Goal: Task Accomplishment & Management: Use online tool/utility

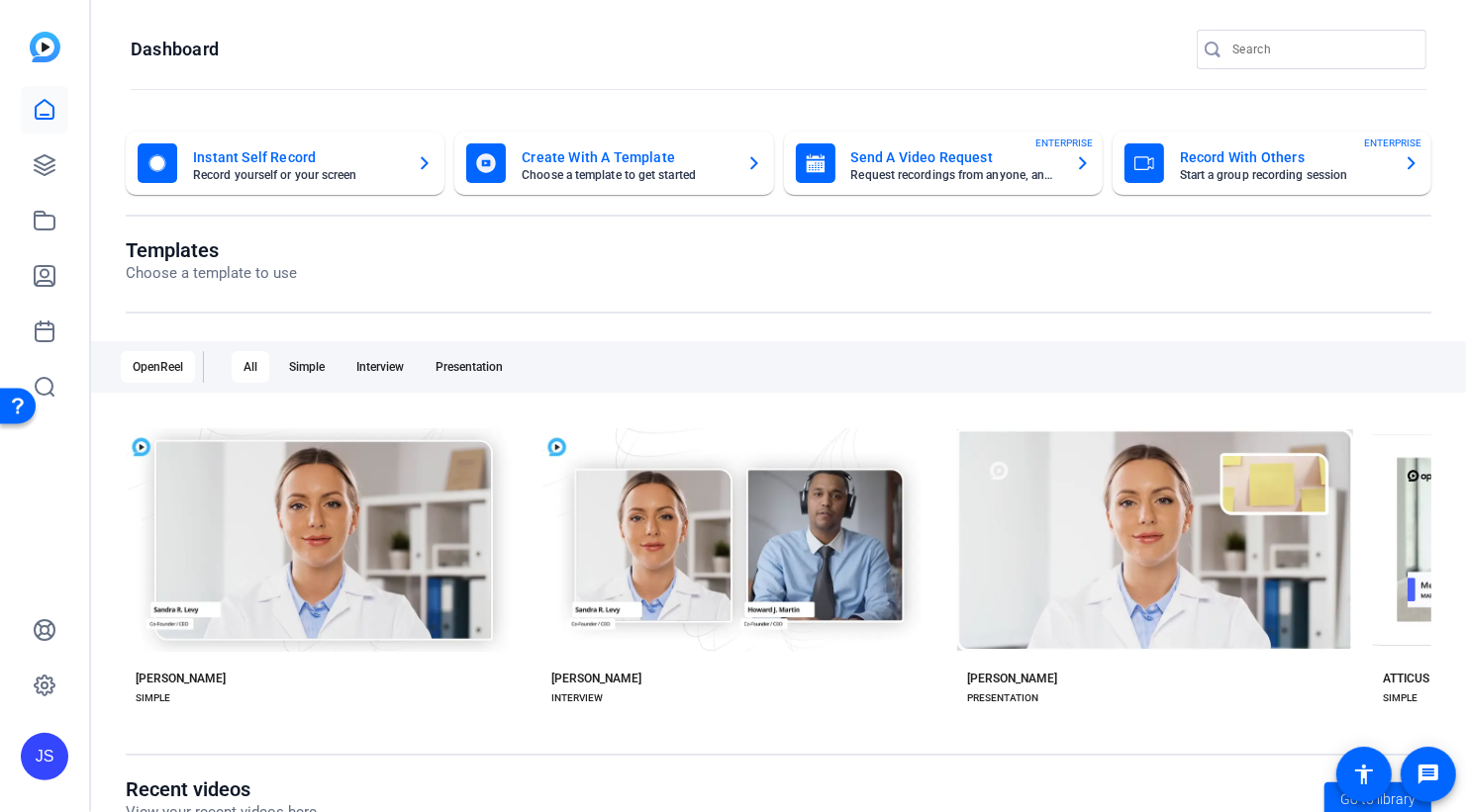
click at [1216, 153] on mat-card-title "Record With Others" at bounding box center [1283, 158] width 208 height 24
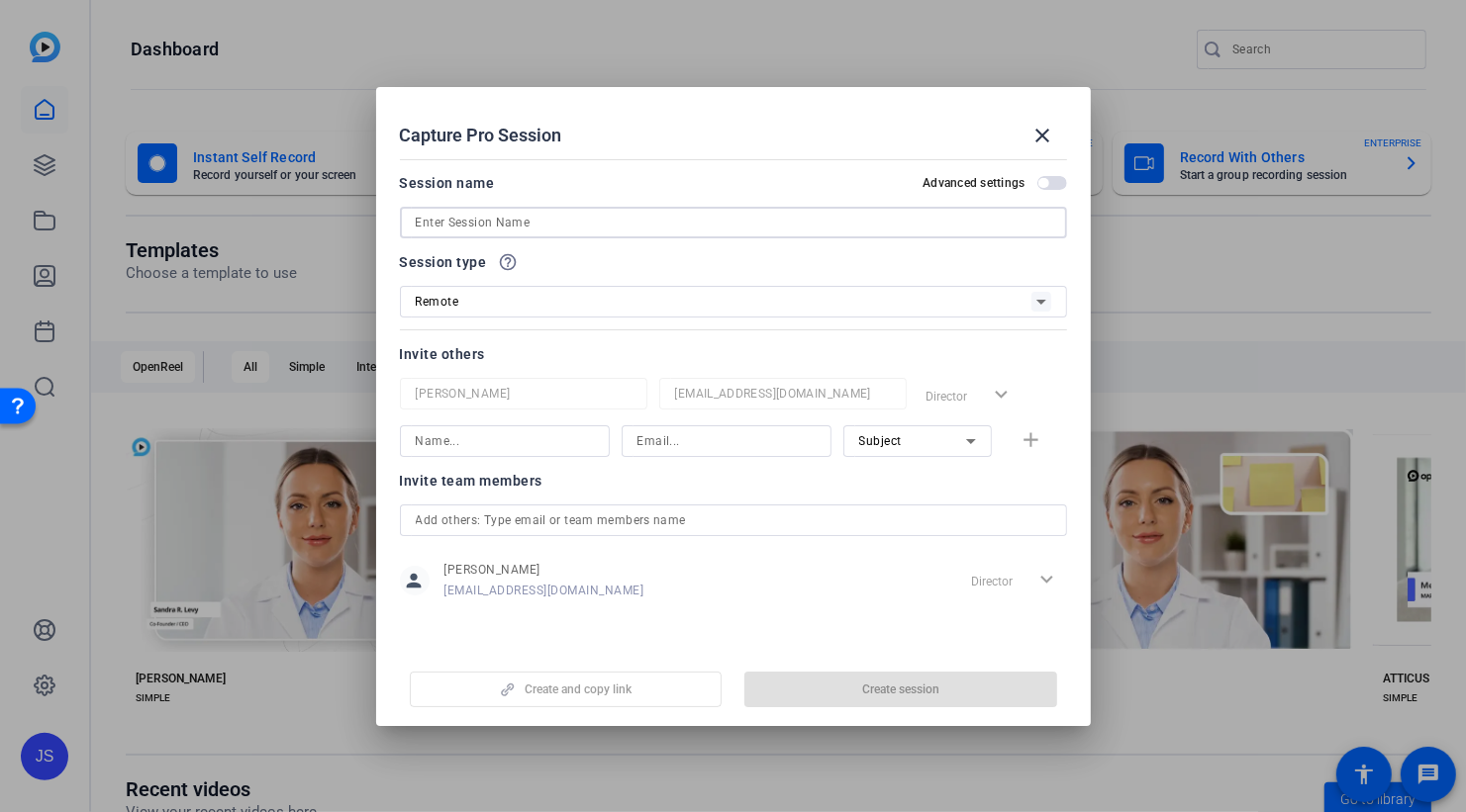
click at [468, 224] on input at bounding box center [733, 222] width 636 height 24
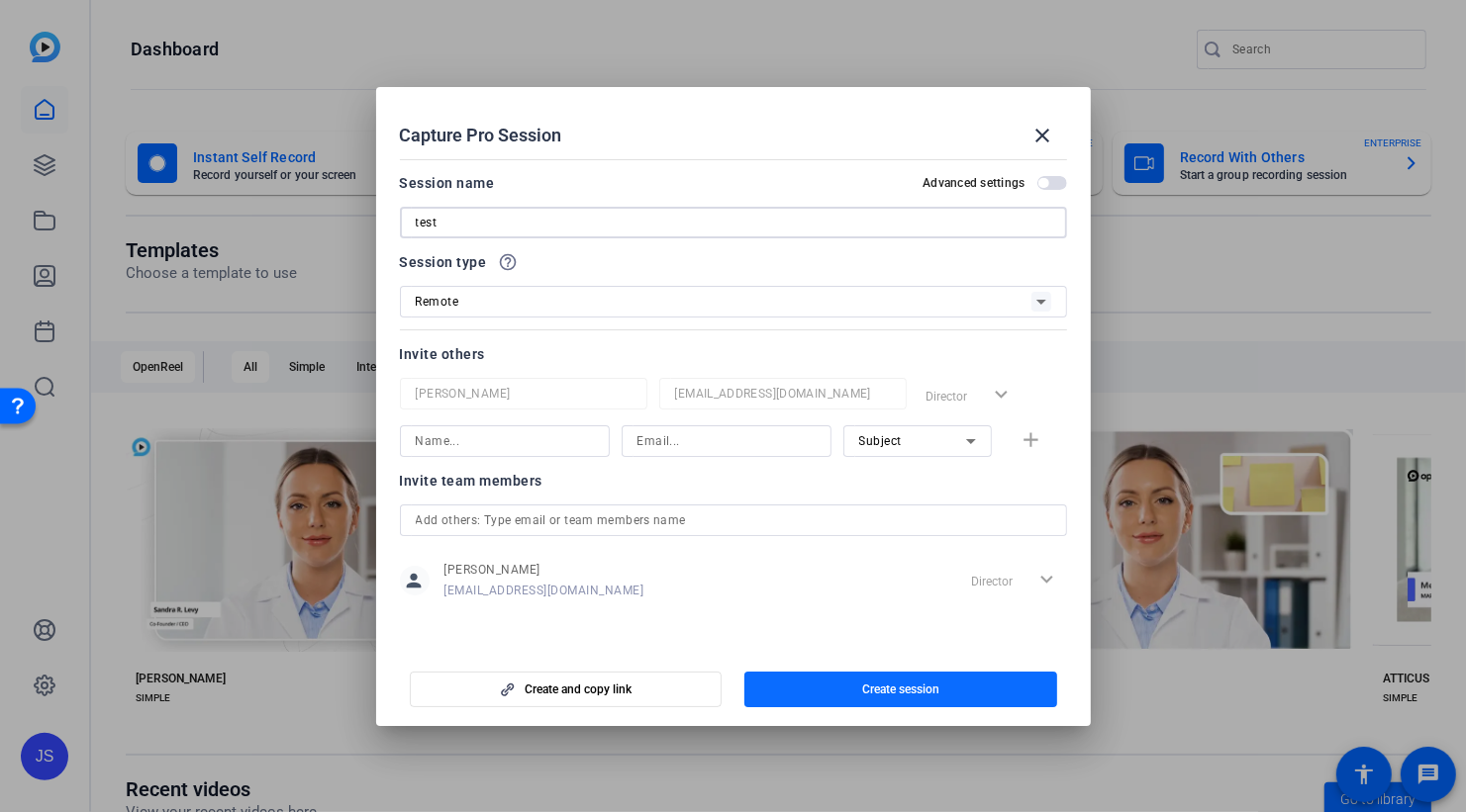
type input "test"
click at [925, 681] on span "Create session" at bounding box center [900, 689] width 77 height 16
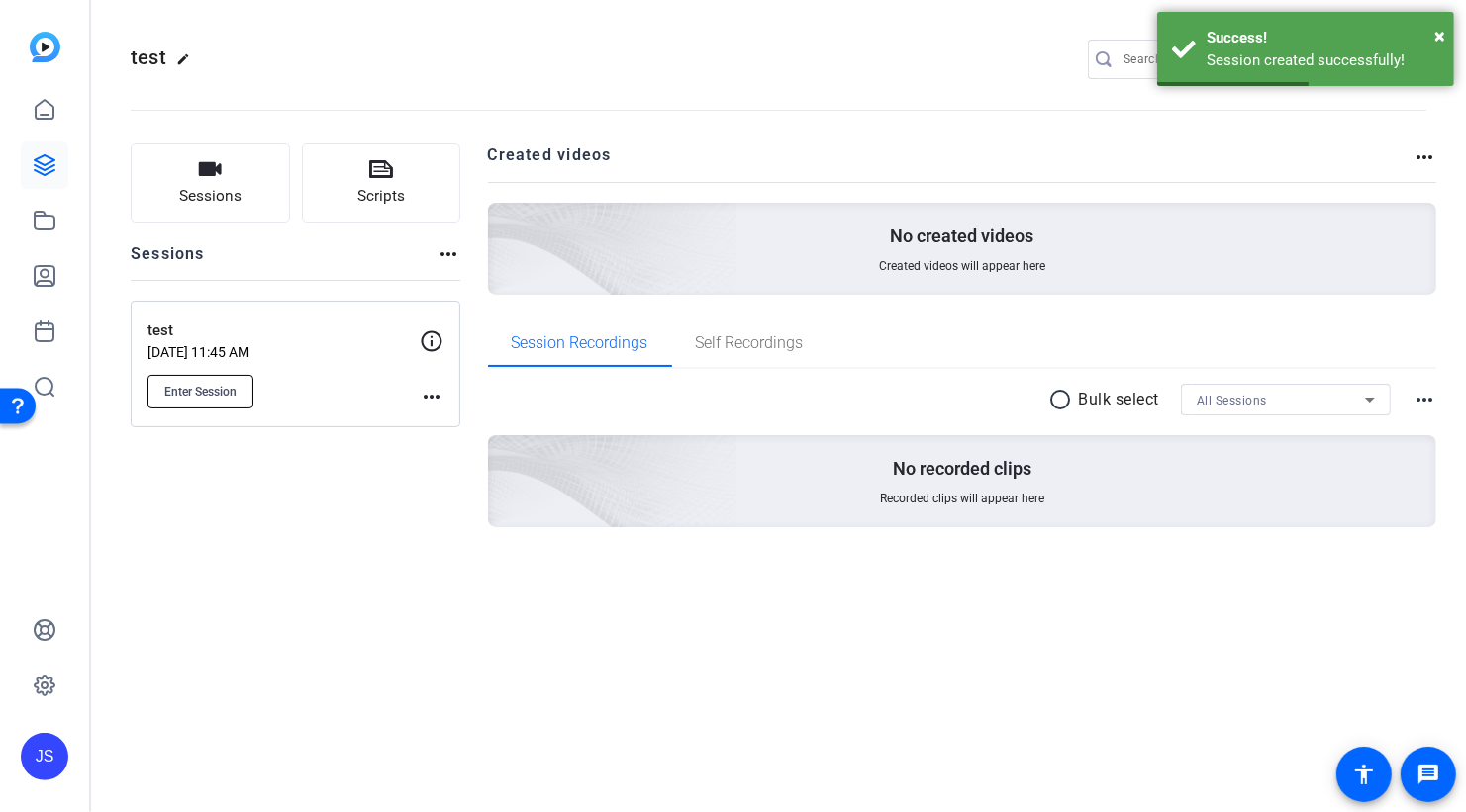
click at [204, 384] on span "Enter Session" at bounding box center [201, 392] width 72 height 16
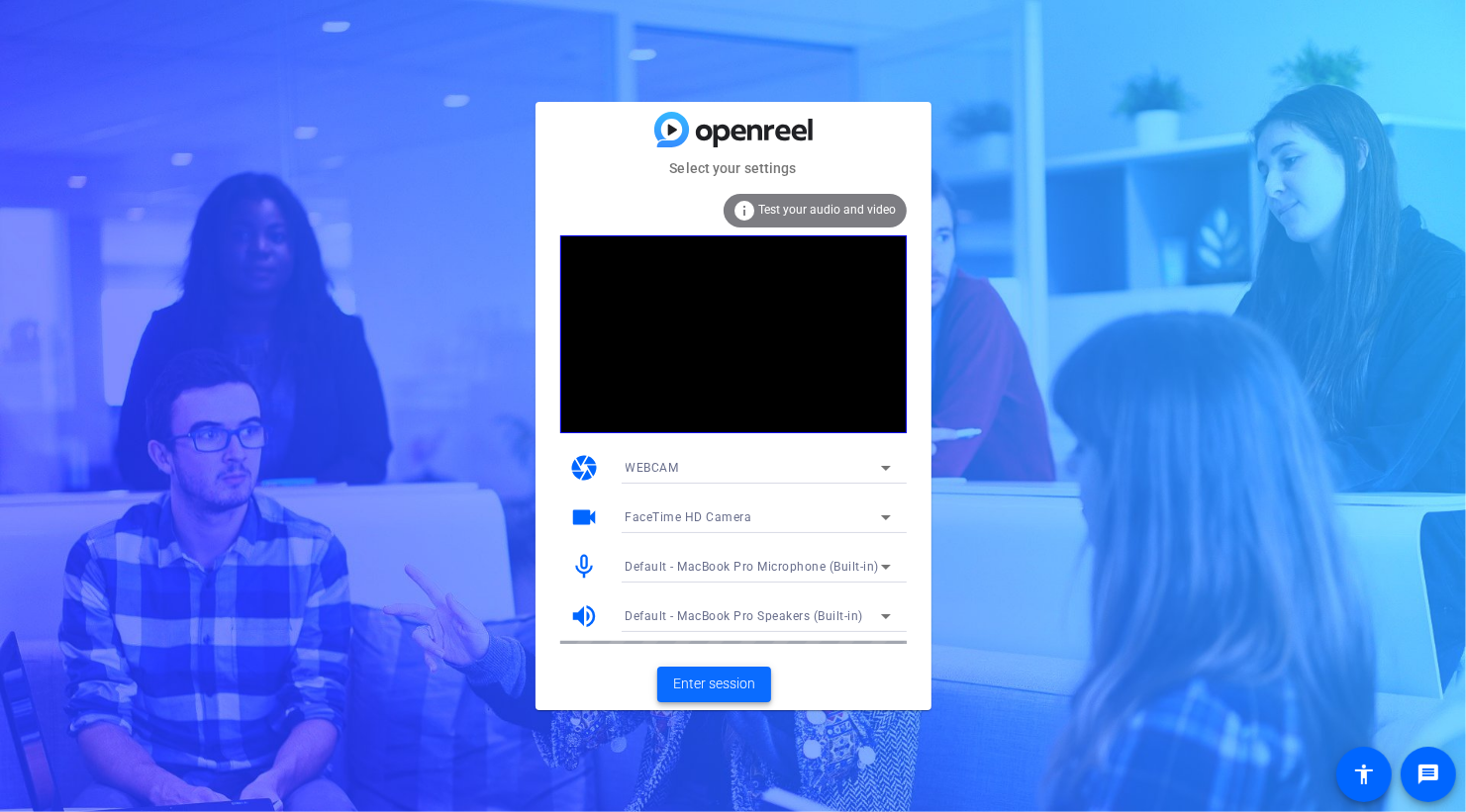
click at [724, 683] on span "Enter session" at bounding box center [714, 683] width 82 height 21
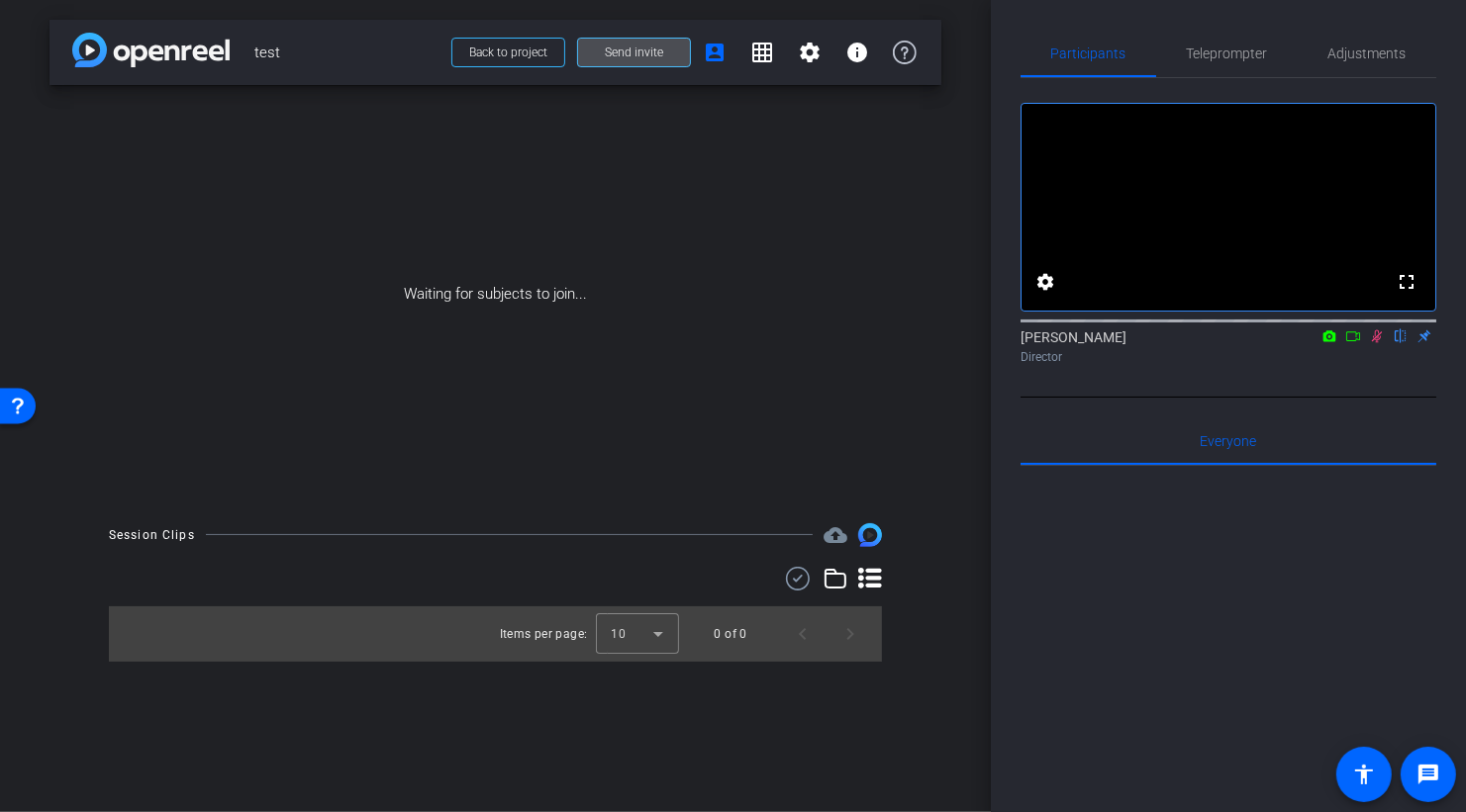
click at [622, 47] on span "Send invite" at bounding box center [634, 53] width 59 height 16
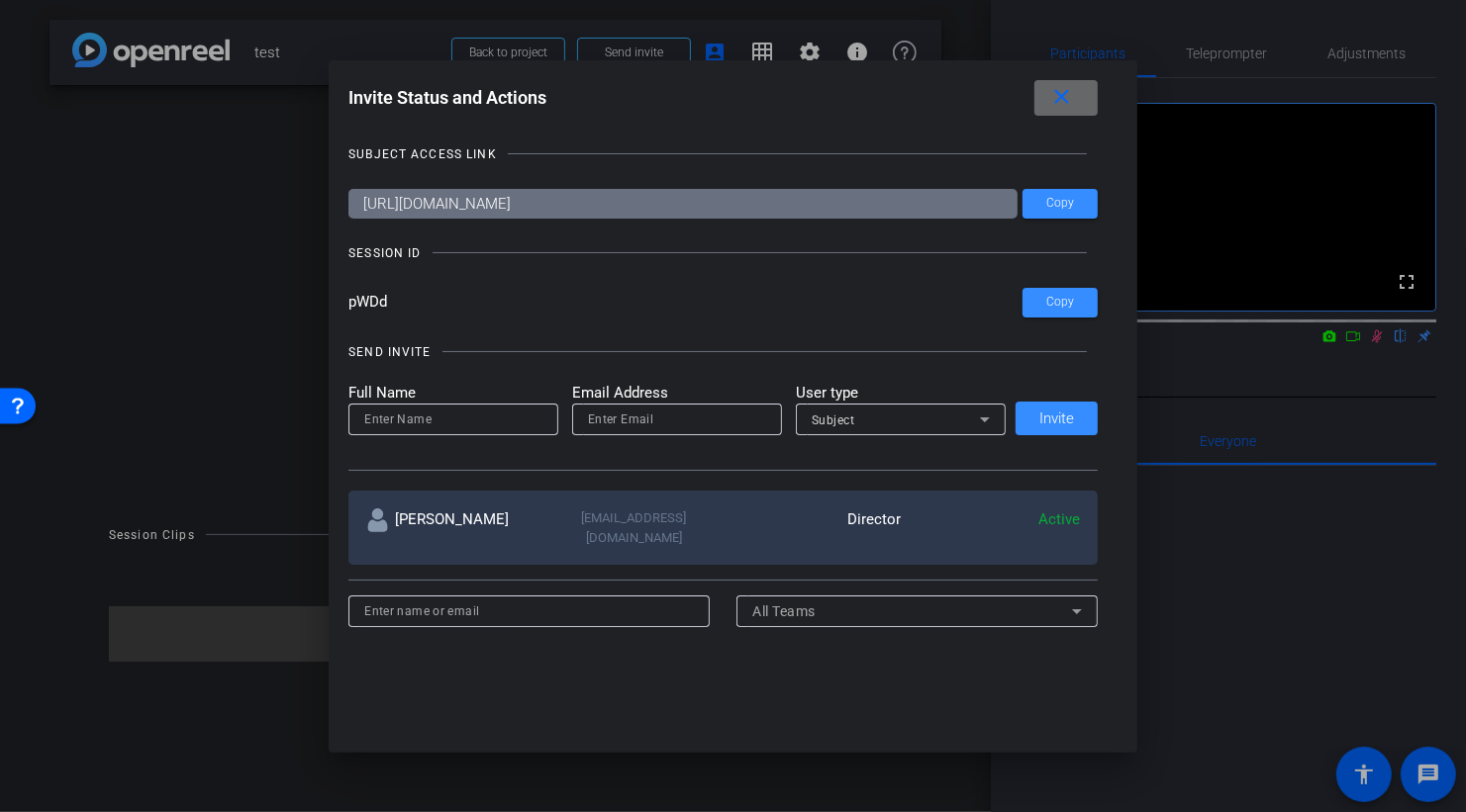
click at [1064, 92] on mat-icon "close" at bounding box center [1061, 97] width 25 height 25
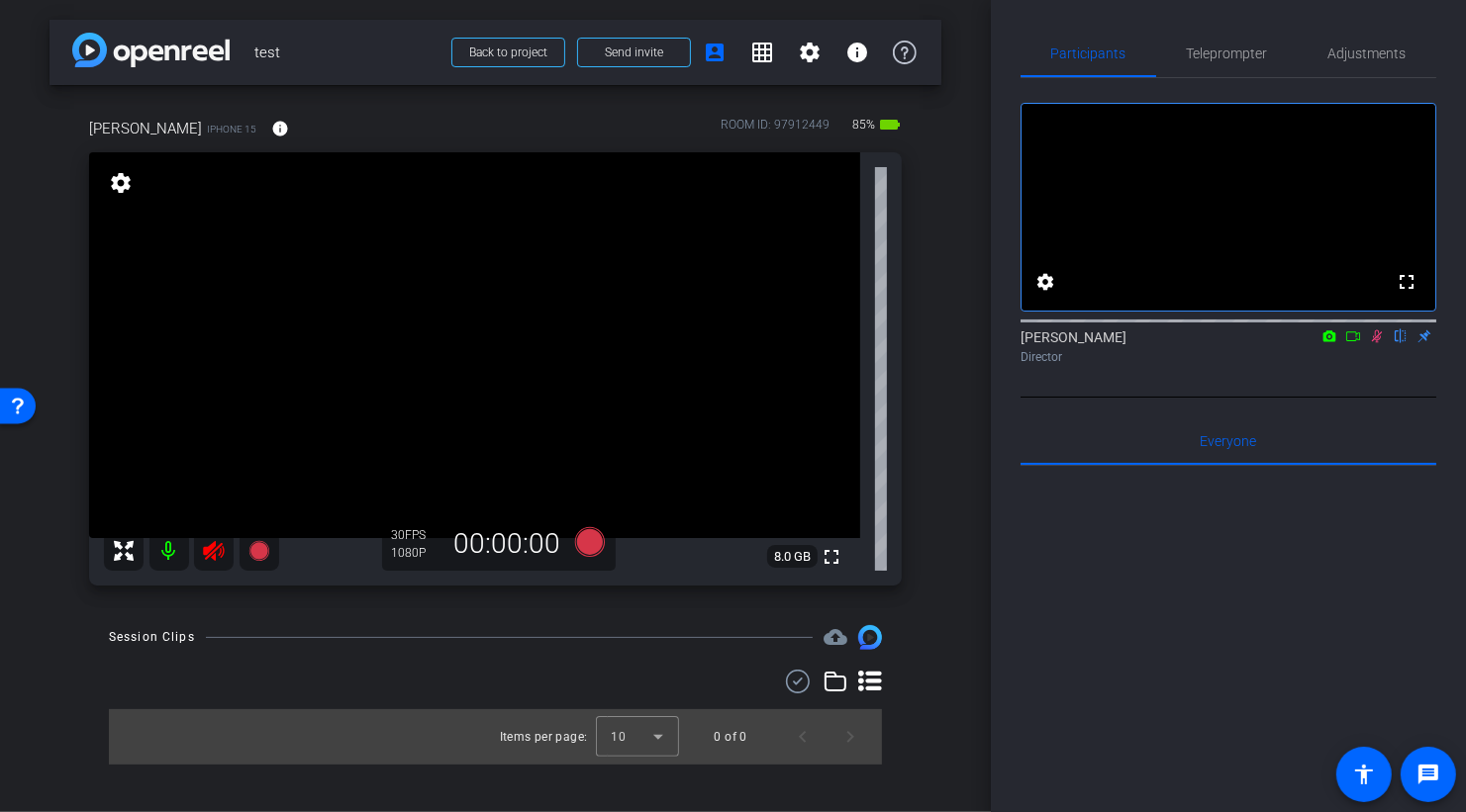
click at [166, 551] on mat-icon at bounding box center [170, 552] width 40 height 40
click at [1326, 58] on div "Adjustments" at bounding box center [1366, 54] width 139 height 48
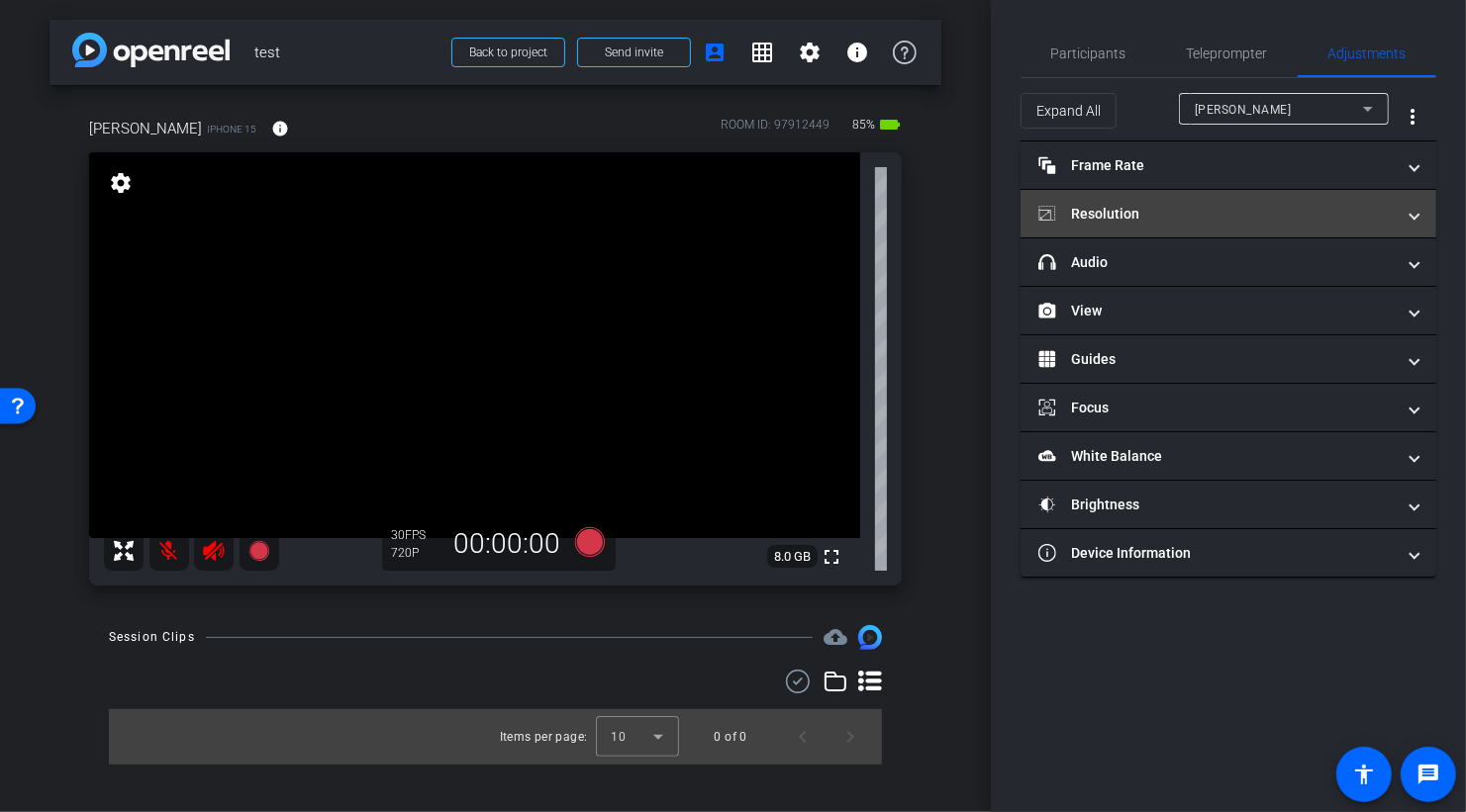
click at [1105, 213] on mat-panel-title "Resolution" at bounding box center [1216, 213] width 356 height 21
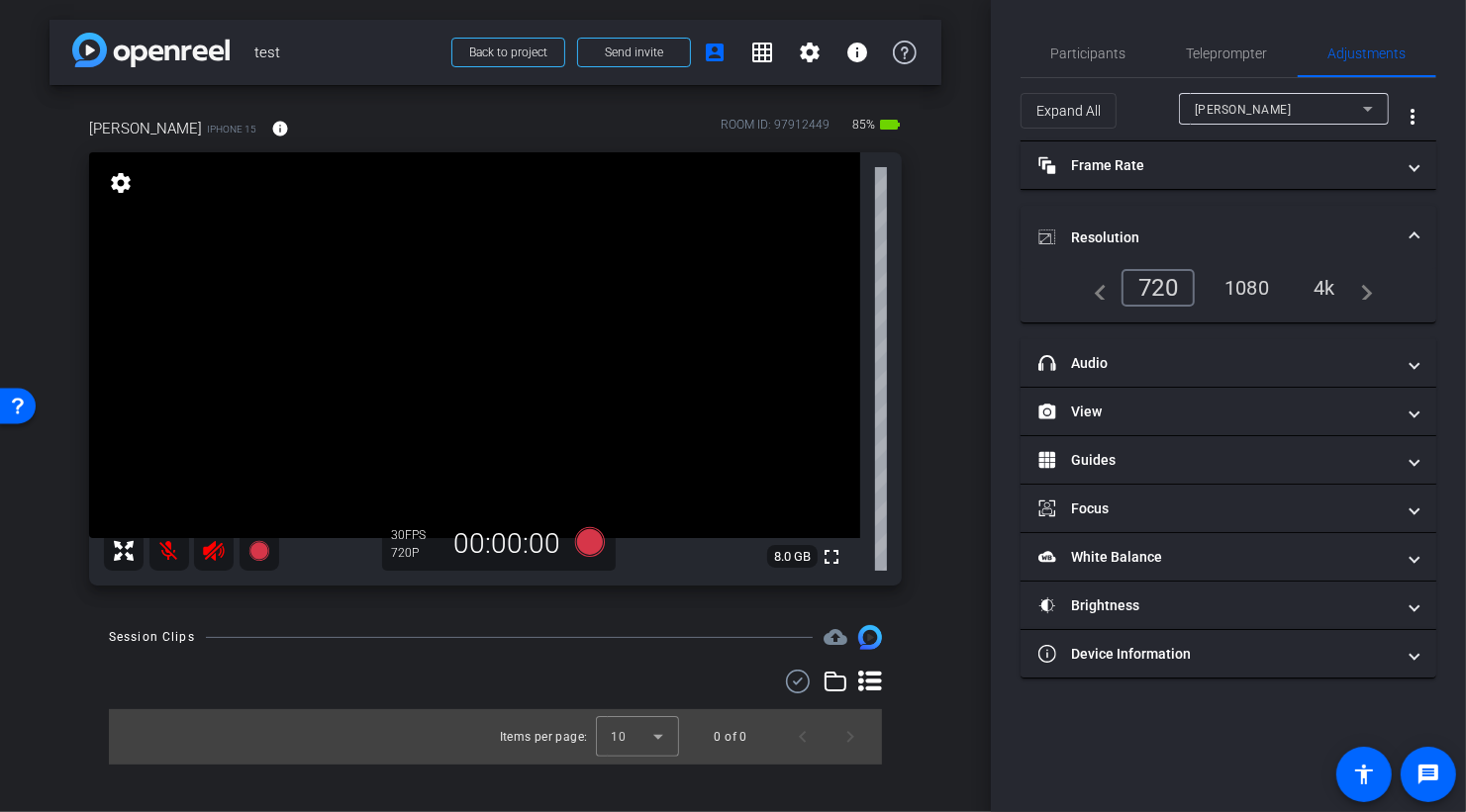
click at [1315, 286] on div "4k" at bounding box center [1324, 288] width 52 height 34
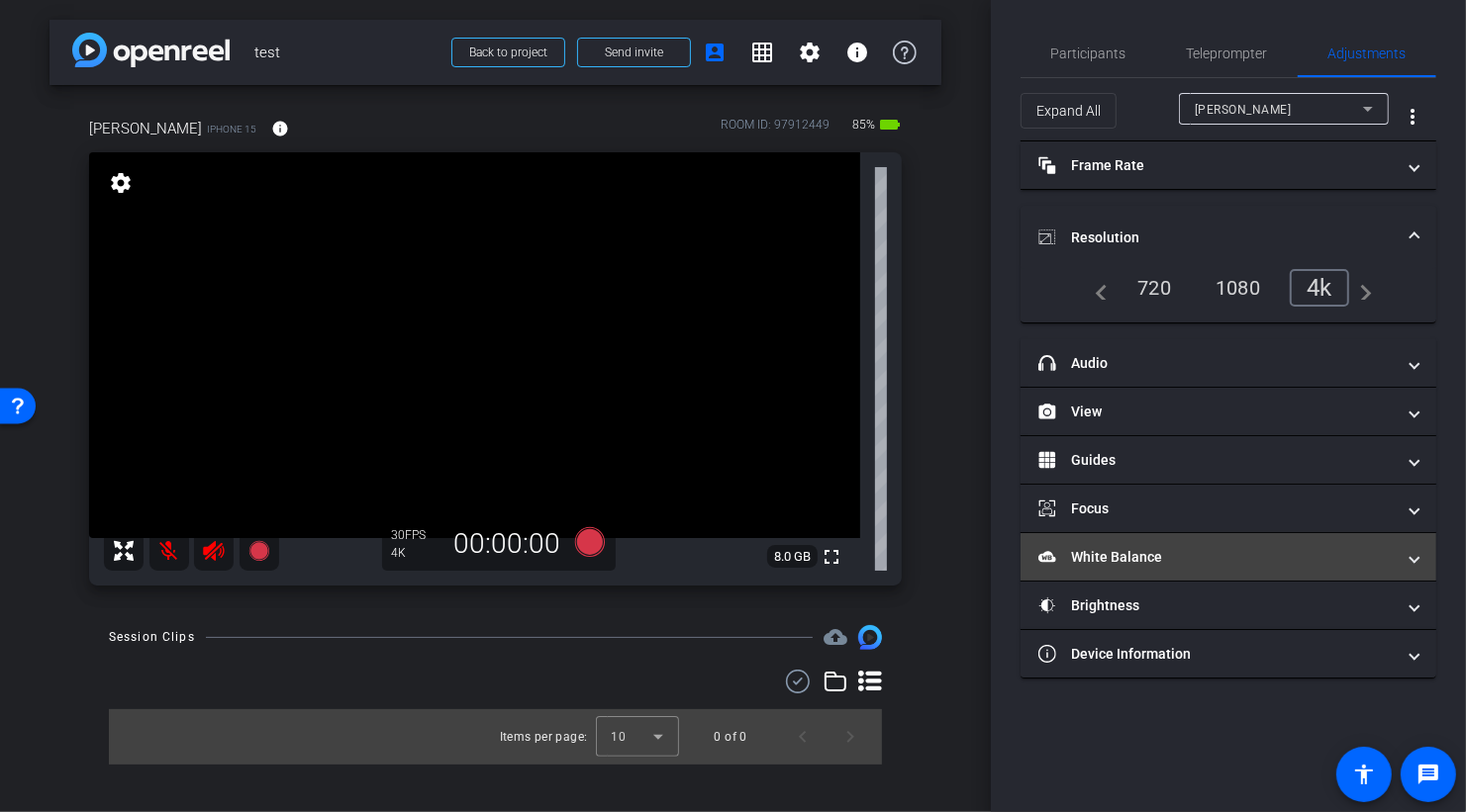
click at [1116, 563] on mat-panel-title "White Balance White Balance" at bounding box center [1216, 557] width 356 height 21
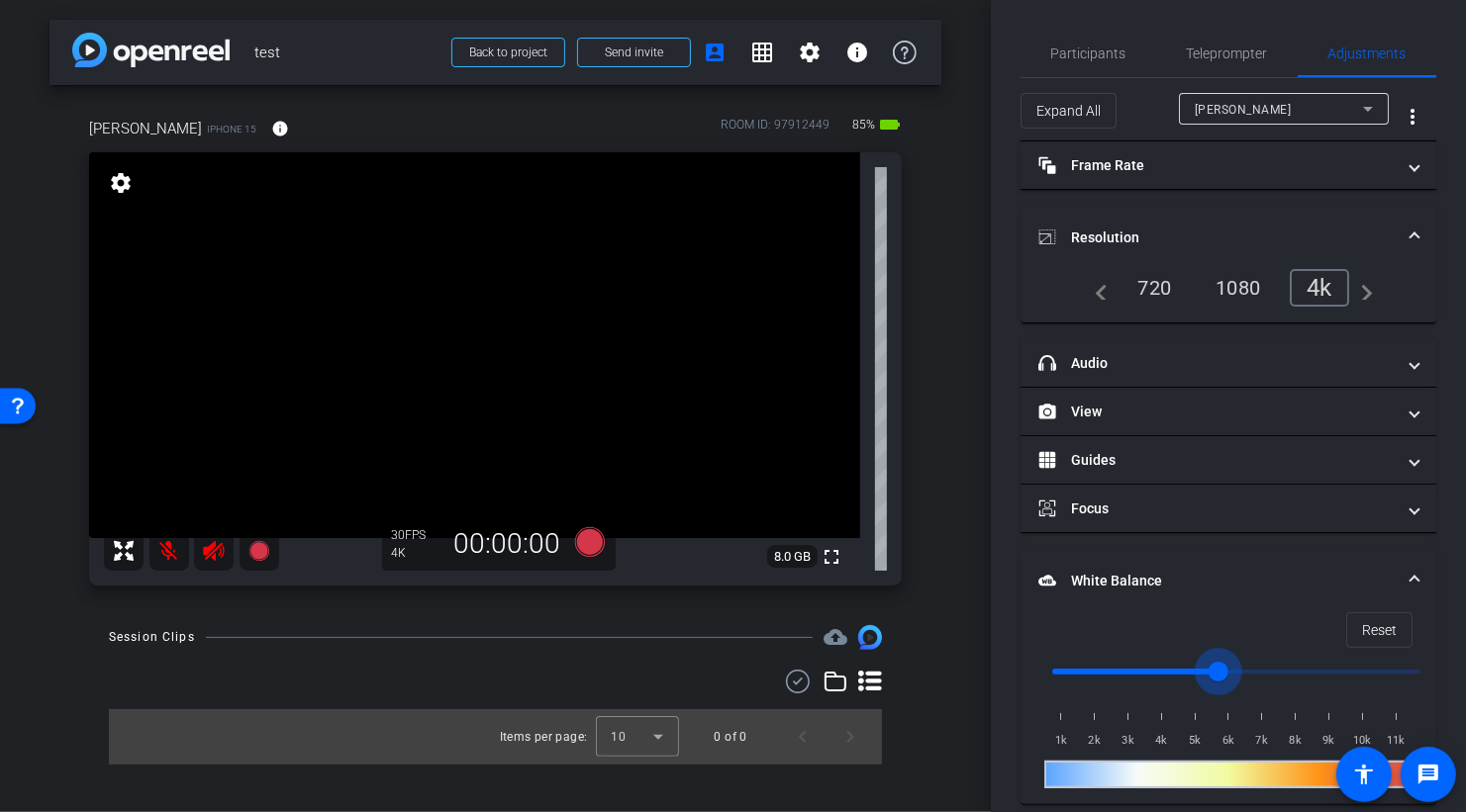
drag, startPoint x: 1056, startPoint y: 669, endPoint x: 1262, endPoint y: 668, distance: 206.0
click at [1262, 668] on input "range" at bounding box center [1236, 672] width 410 height 44
drag, startPoint x: 1261, startPoint y: 667, endPoint x: 1022, endPoint y: 668, distance: 239.0
click at [1033, 667] on input "range" at bounding box center [1236, 672] width 410 height 44
click at [1383, 619] on span "Reset" at bounding box center [1379, 630] width 35 height 38
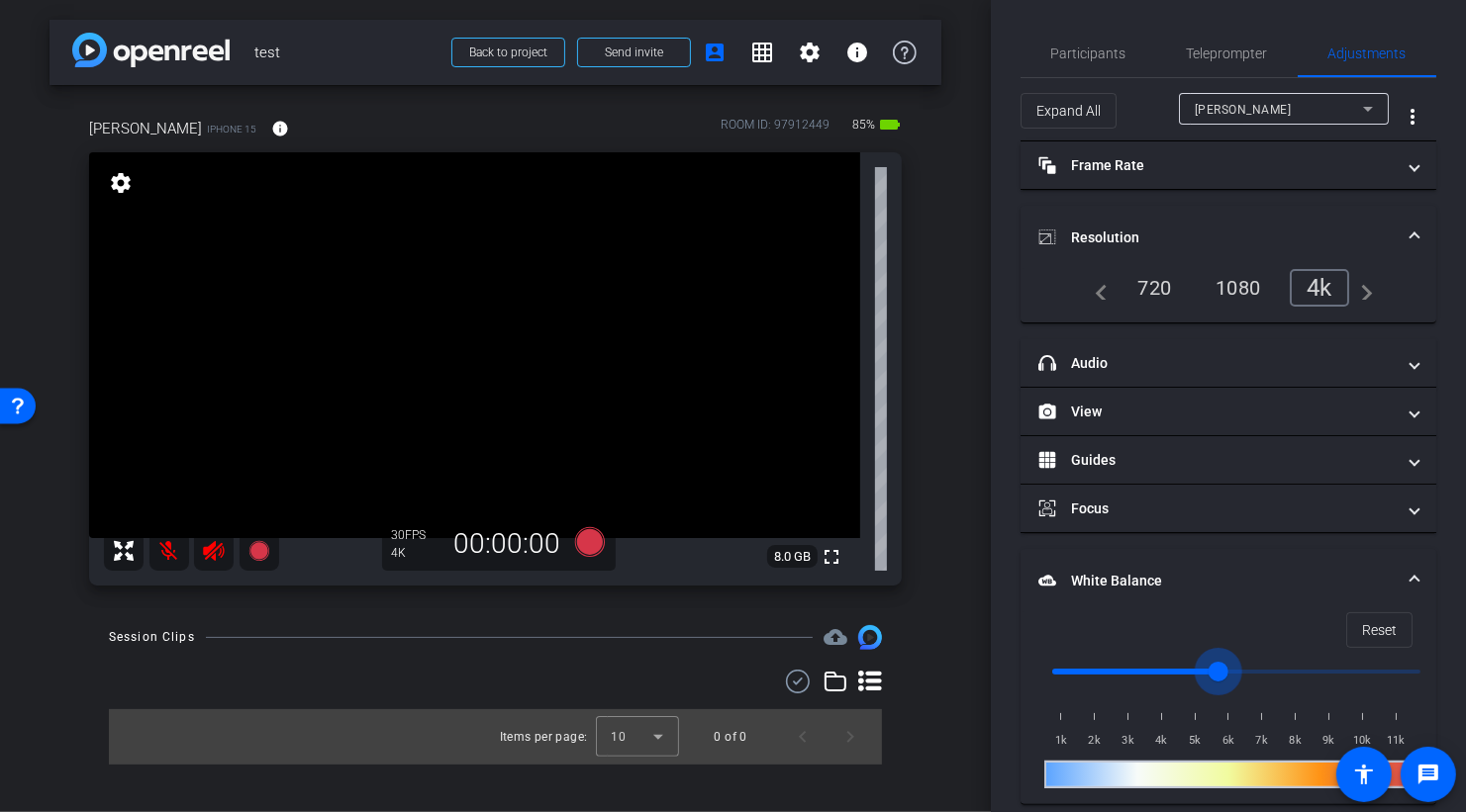
drag, startPoint x: 1058, startPoint y: 669, endPoint x: 1224, endPoint y: 663, distance: 166.1
click at [1224, 663] on input "range" at bounding box center [1236, 672] width 410 height 44
drag, startPoint x: 1216, startPoint y: 666, endPoint x: 1034, endPoint y: 669, distance: 182.0
type input "1000"
click at [1035, 669] on input "range" at bounding box center [1236, 672] width 410 height 44
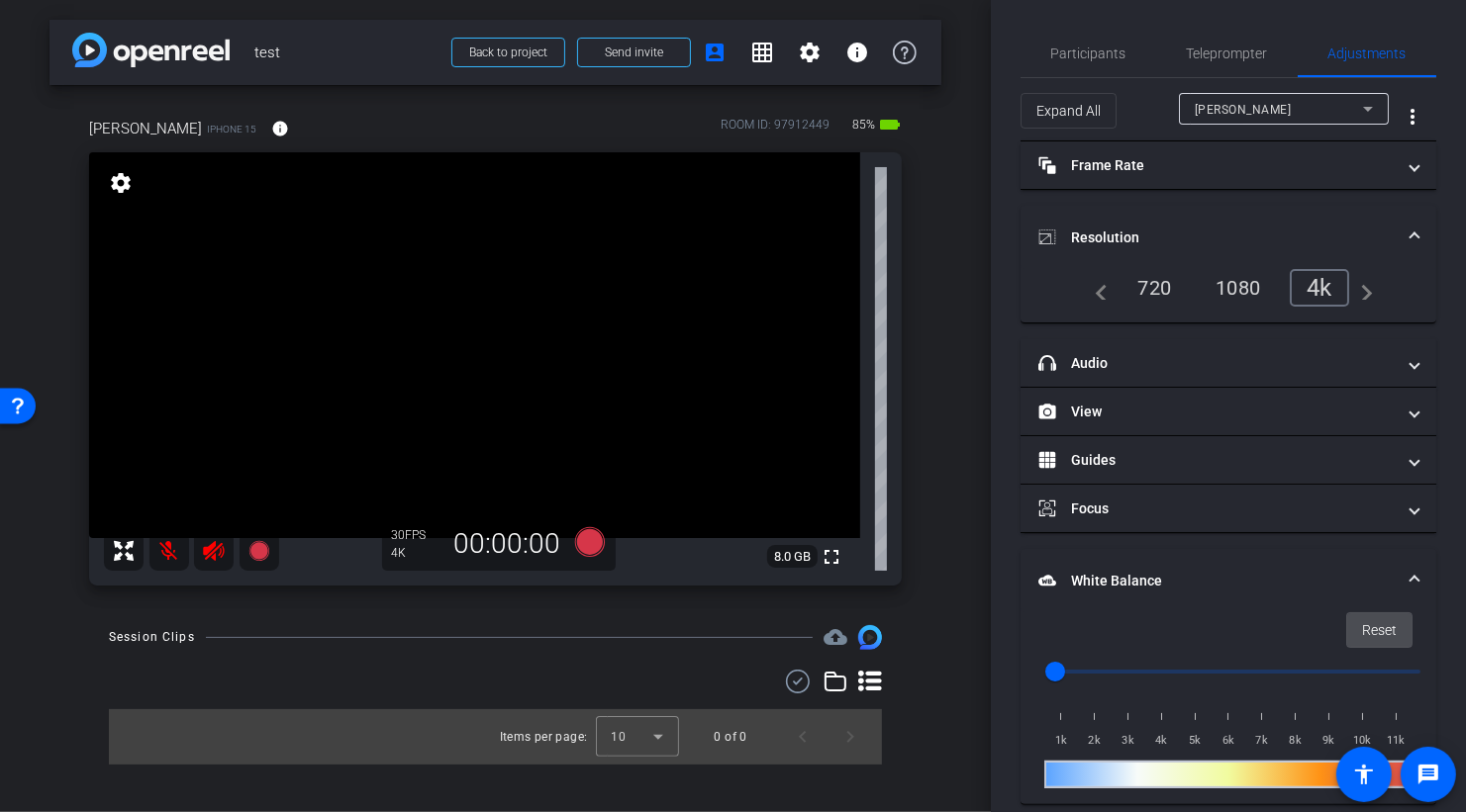
click at [1388, 622] on span "Reset" at bounding box center [1379, 630] width 35 height 38
click at [1179, 51] on div "Teleprompter" at bounding box center [1226, 54] width 142 height 48
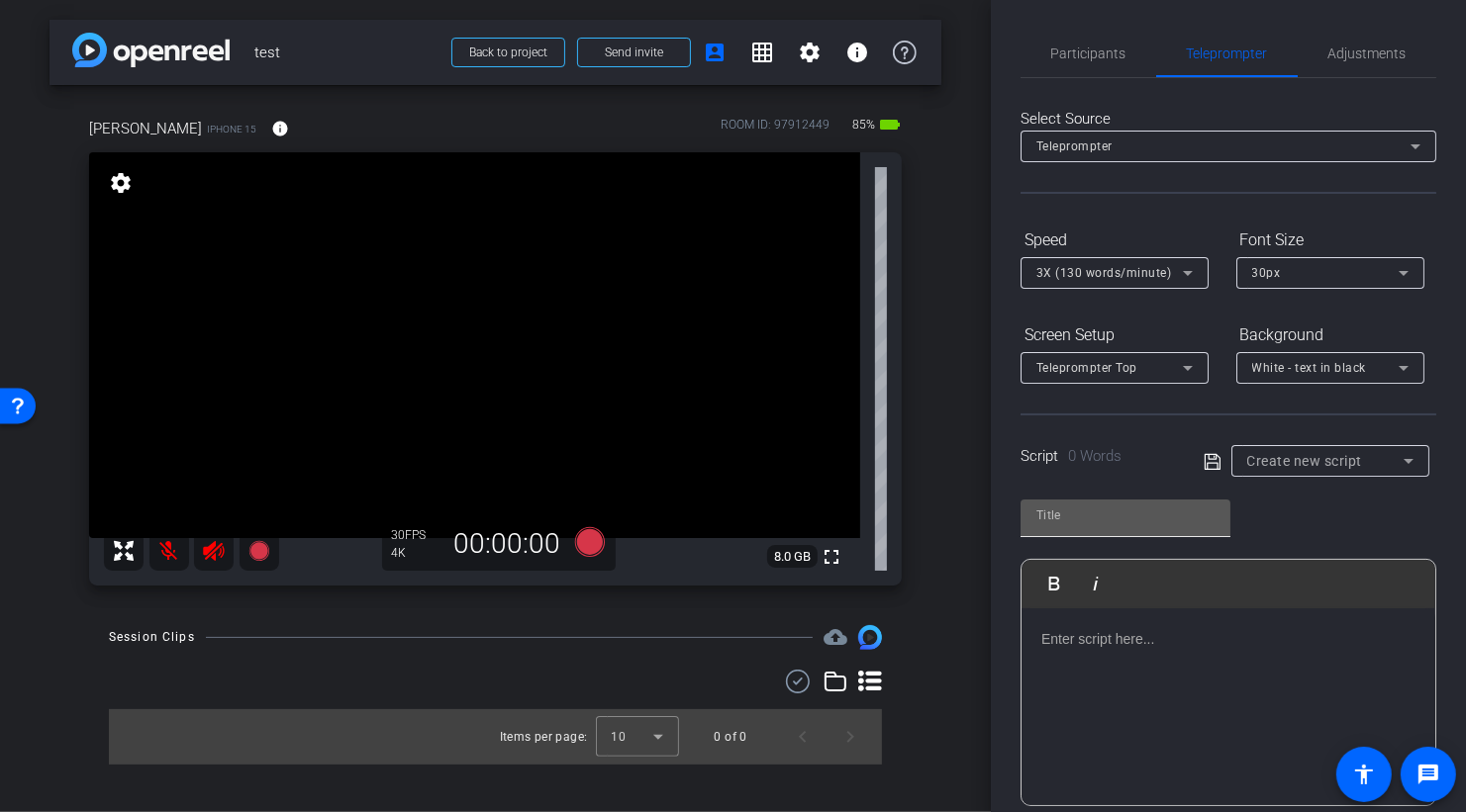
click at [1050, 517] on input "text" at bounding box center [1125, 516] width 179 height 24
type input "Script"
click at [1094, 635] on p at bounding box center [1227, 639] width 374 height 22
click at [1211, 461] on icon at bounding box center [1213, 462] width 18 height 24
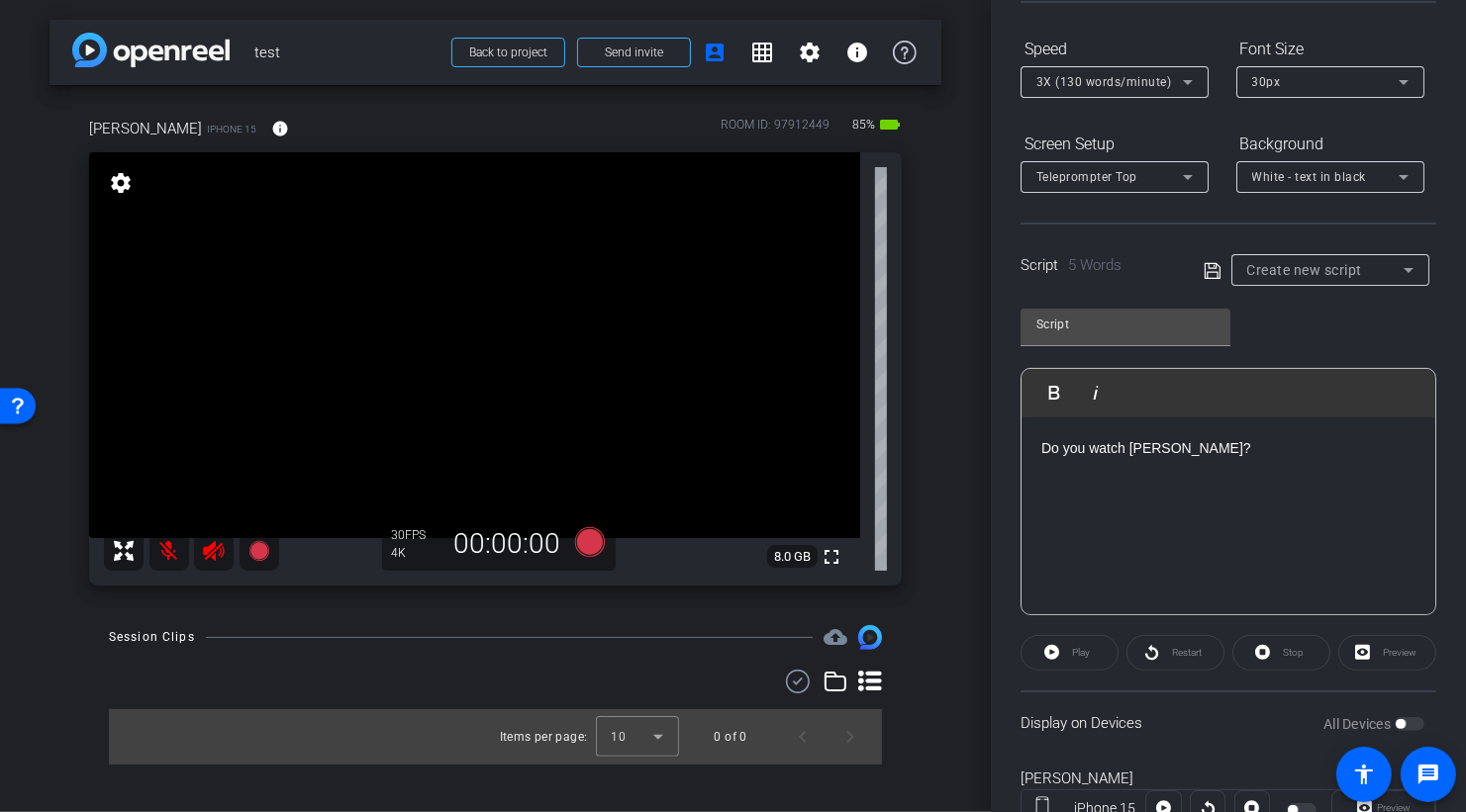
scroll to position [266, 0]
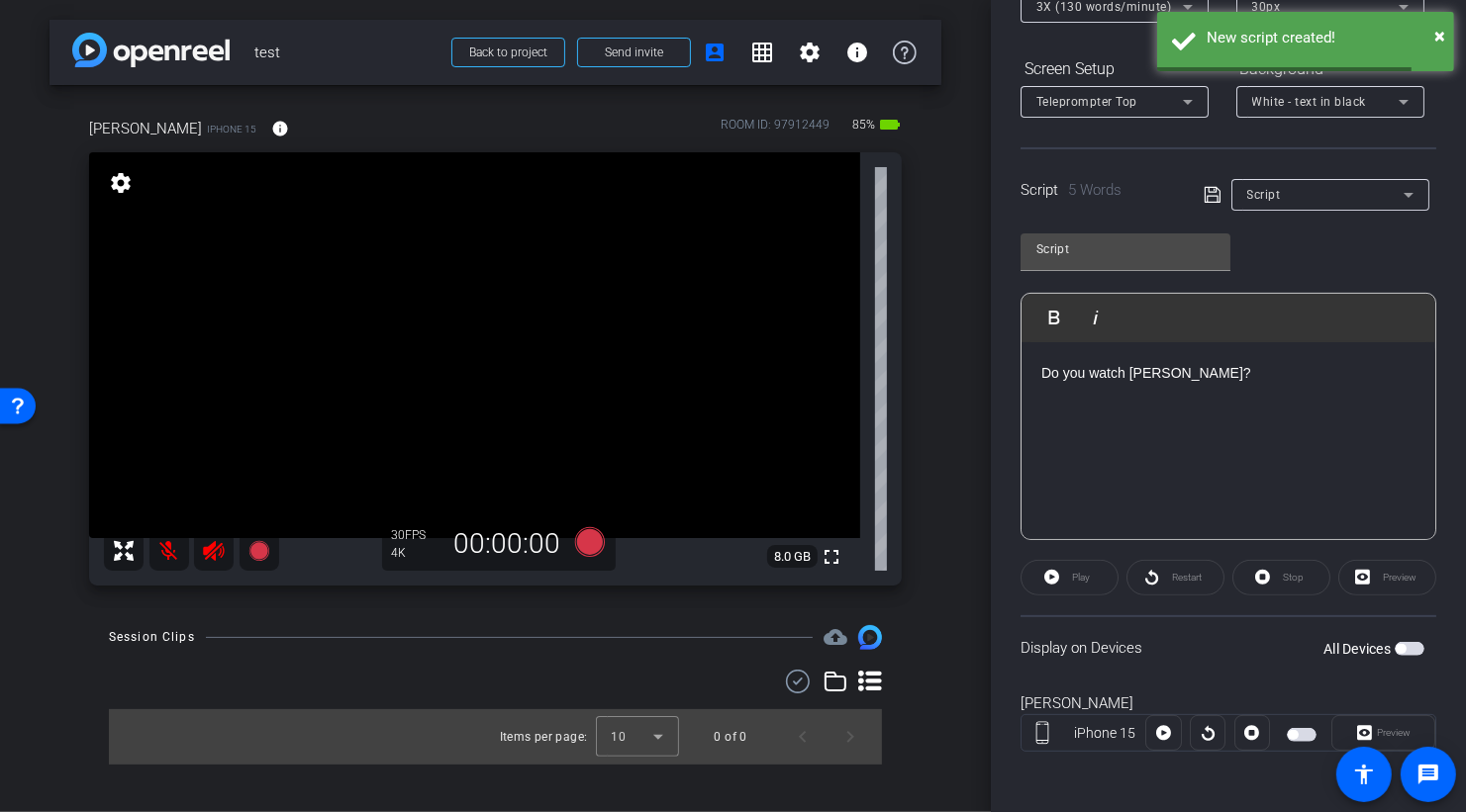
click at [1418, 644] on span "button" at bounding box center [1410, 649] width 30 height 14
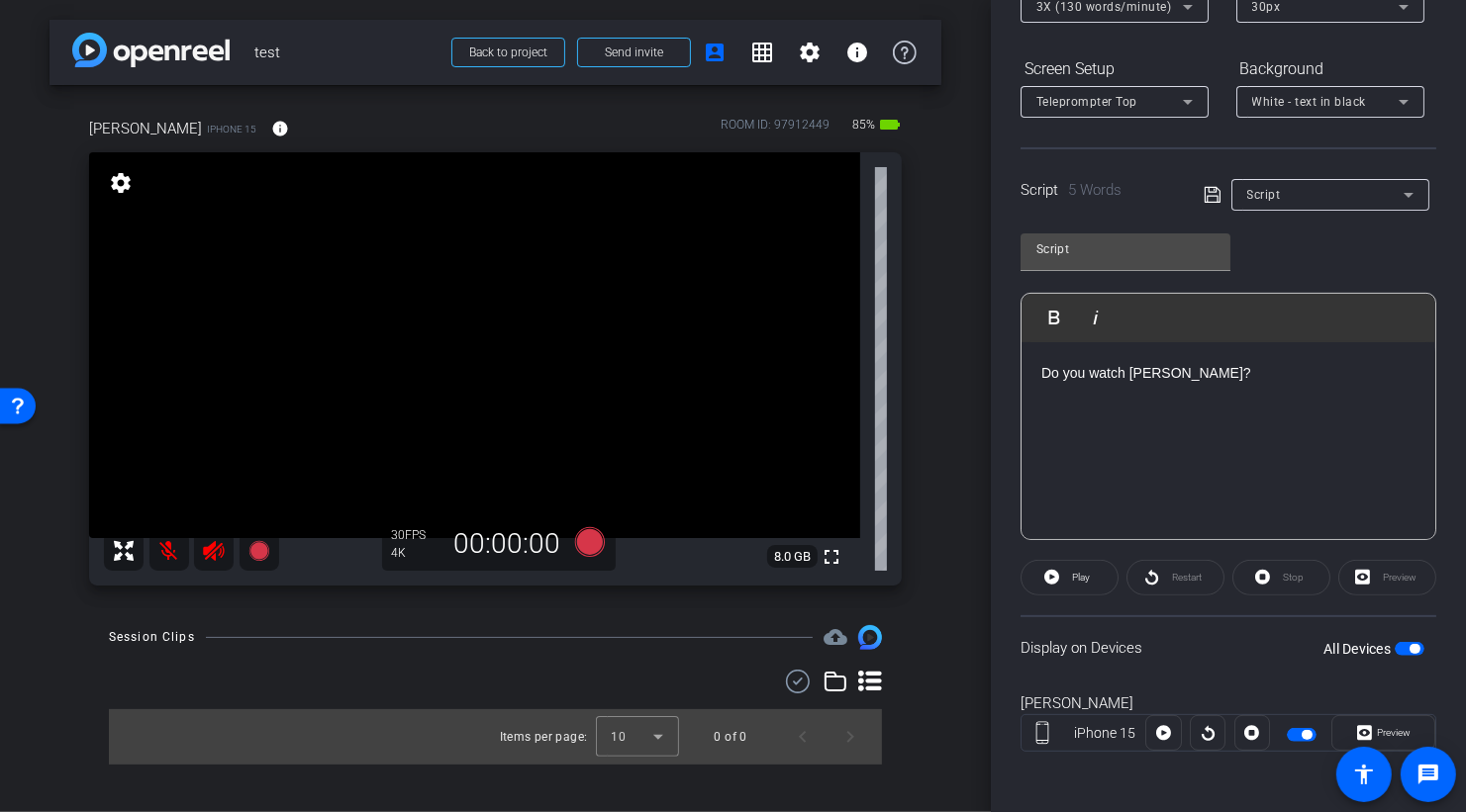
click at [1405, 646] on span "button" at bounding box center [1410, 649] width 30 height 14
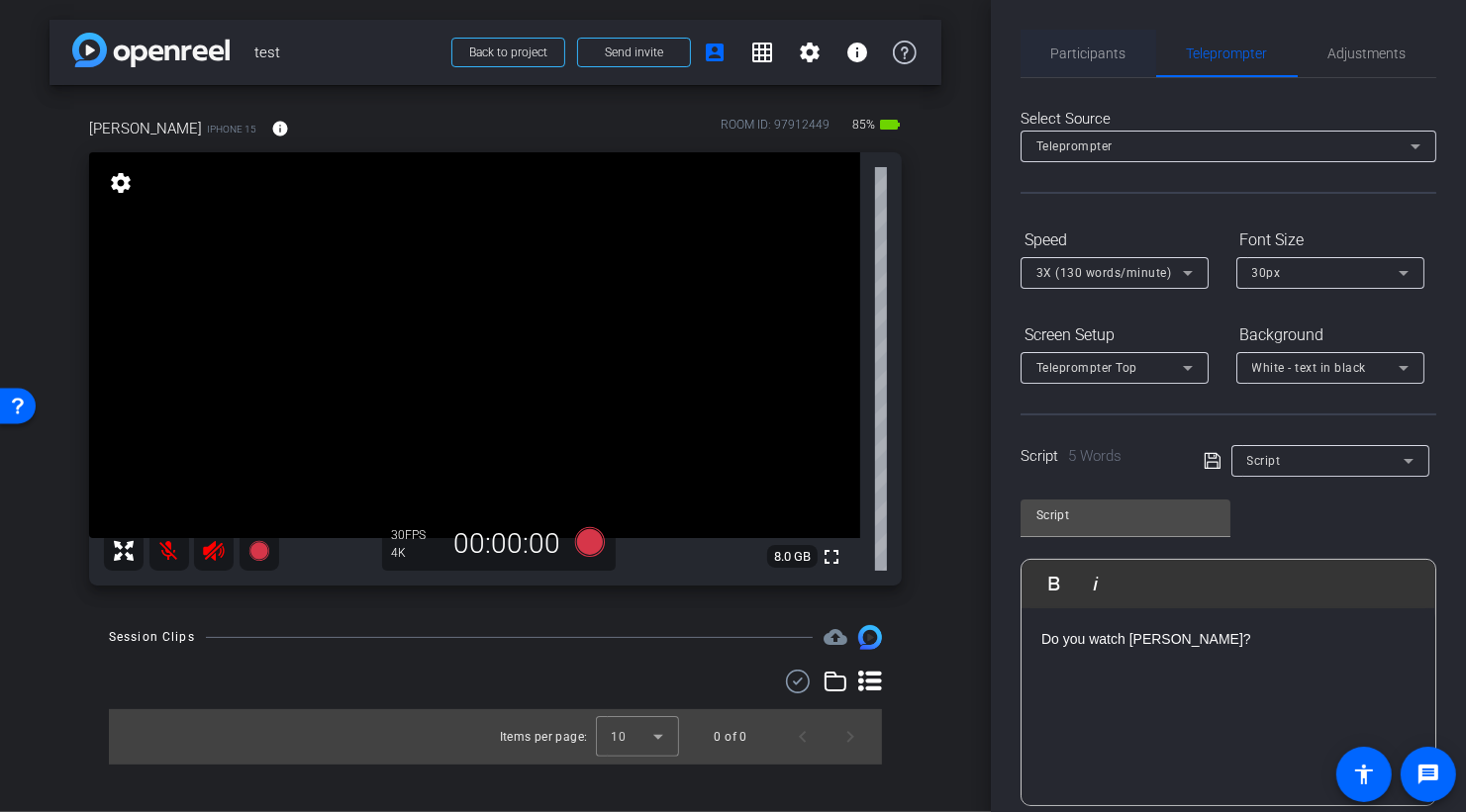
click at [1079, 64] on span "Participants" at bounding box center [1088, 54] width 75 height 48
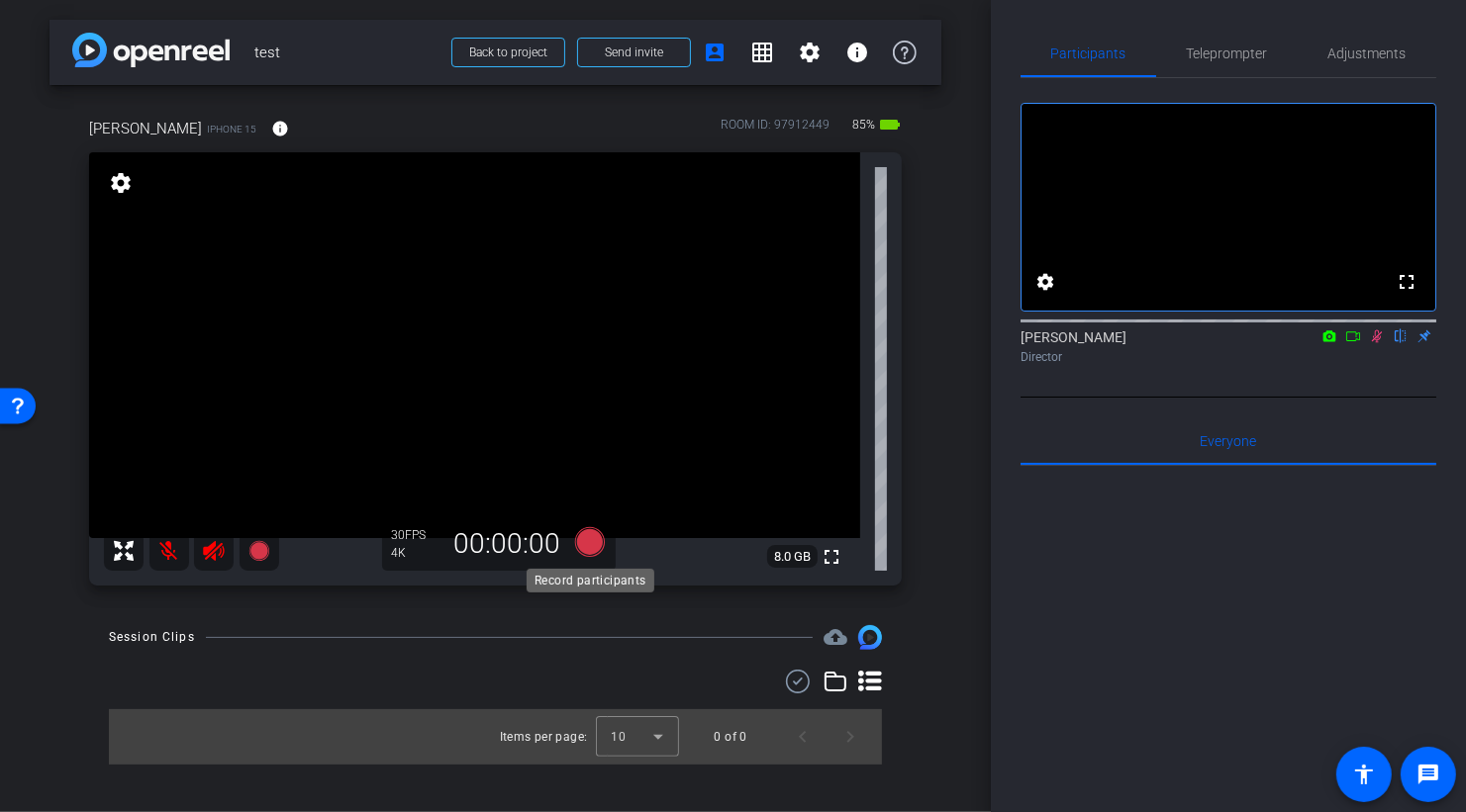
click at [588, 545] on icon at bounding box center [589, 543] width 30 height 30
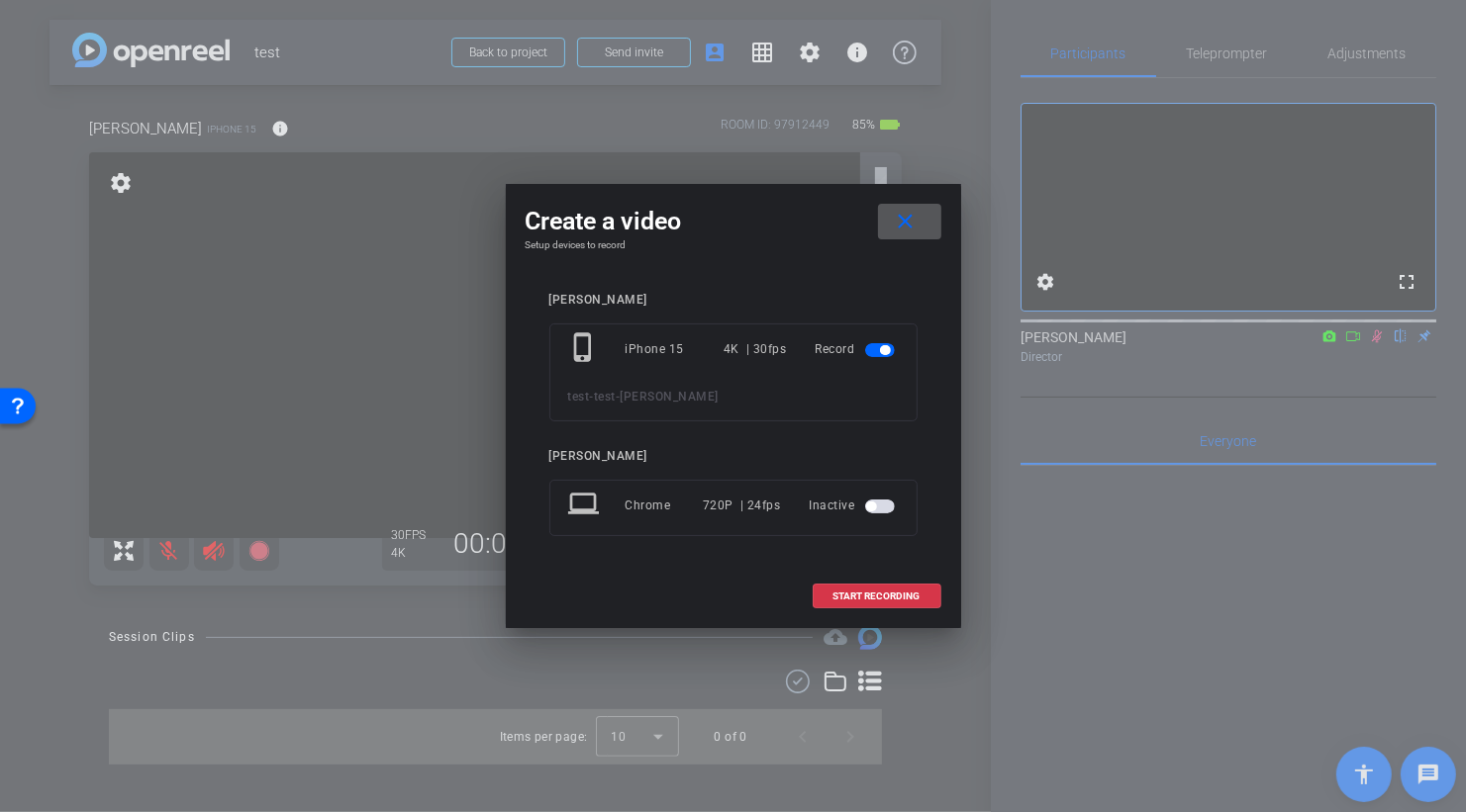
click at [889, 508] on span "button" at bounding box center [880, 507] width 30 height 14
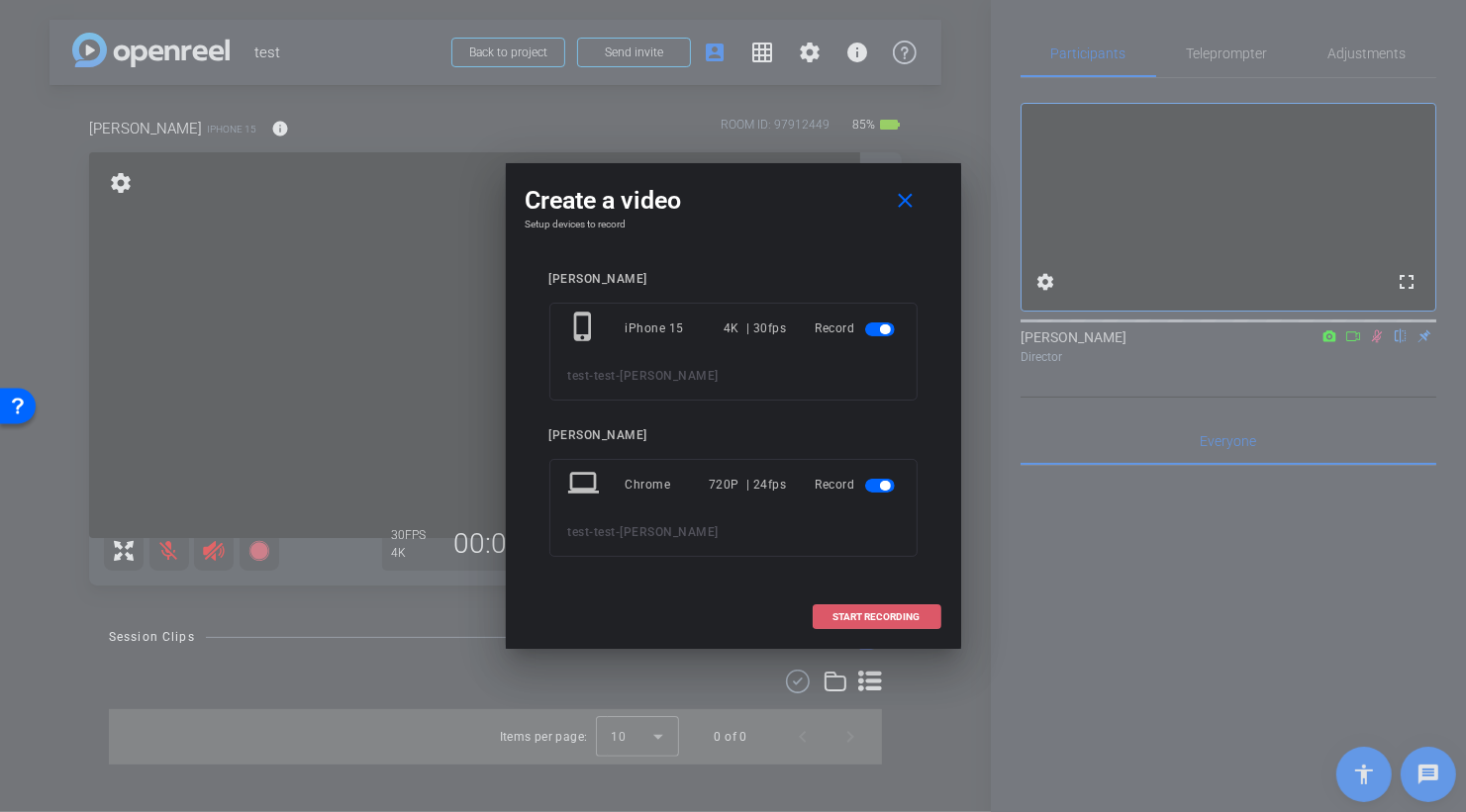
click at [877, 616] on span "START RECORDING" at bounding box center [876, 617] width 87 height 10
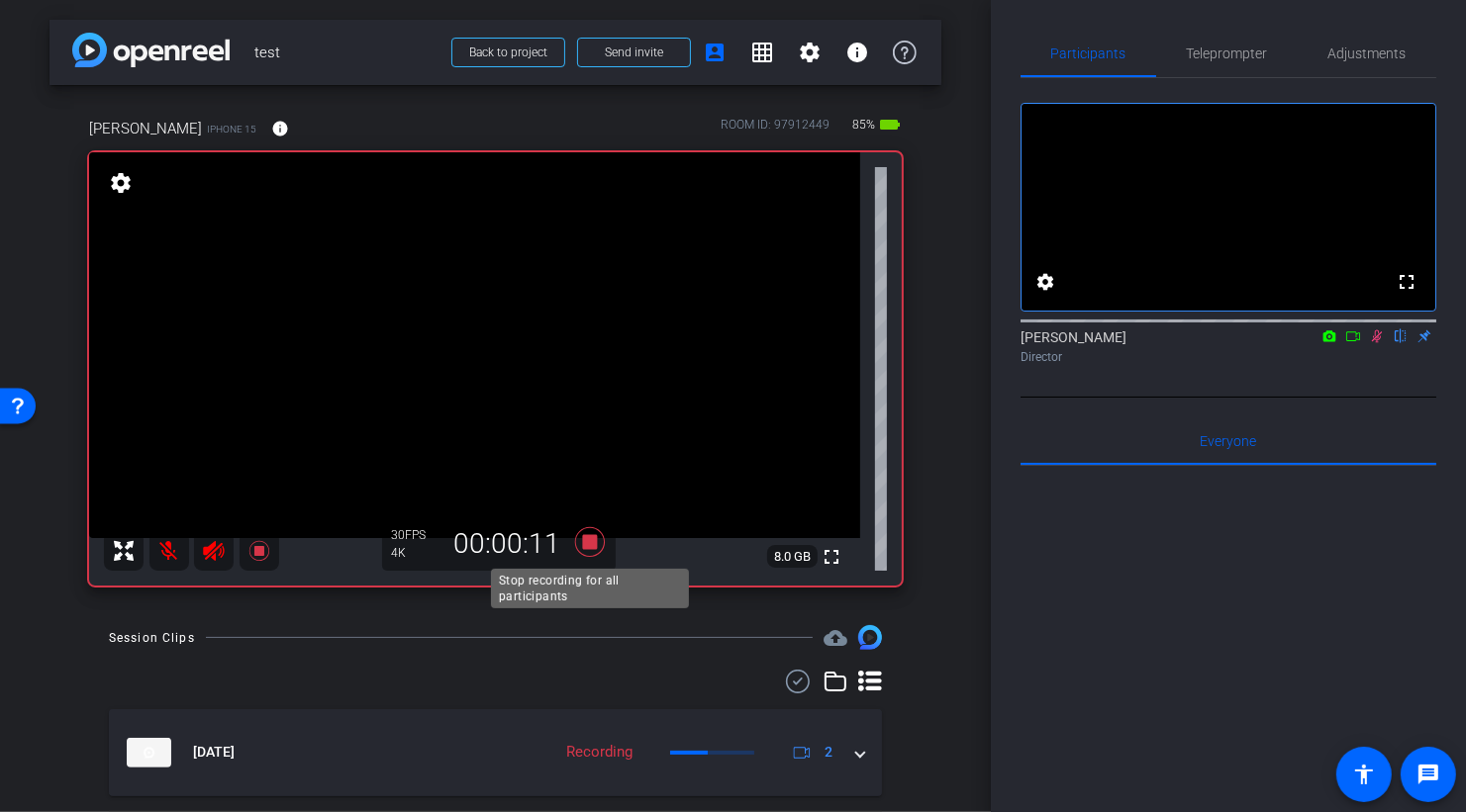
click at [588, 544] on icon at bounding box center [589, 543] width 30 height 30
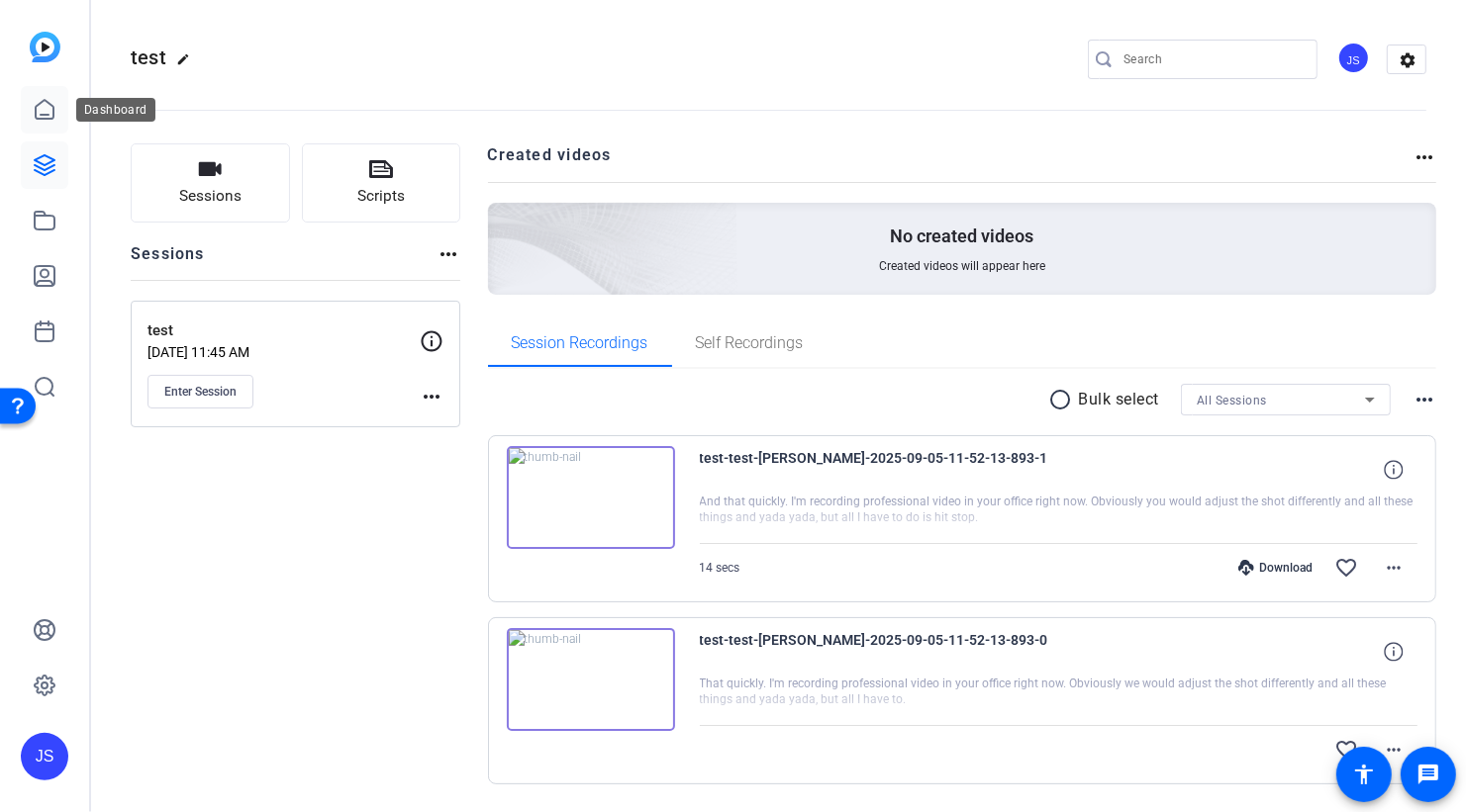
click at [50, 113] on icon at bounding box center [45, 110] width 24 height 24
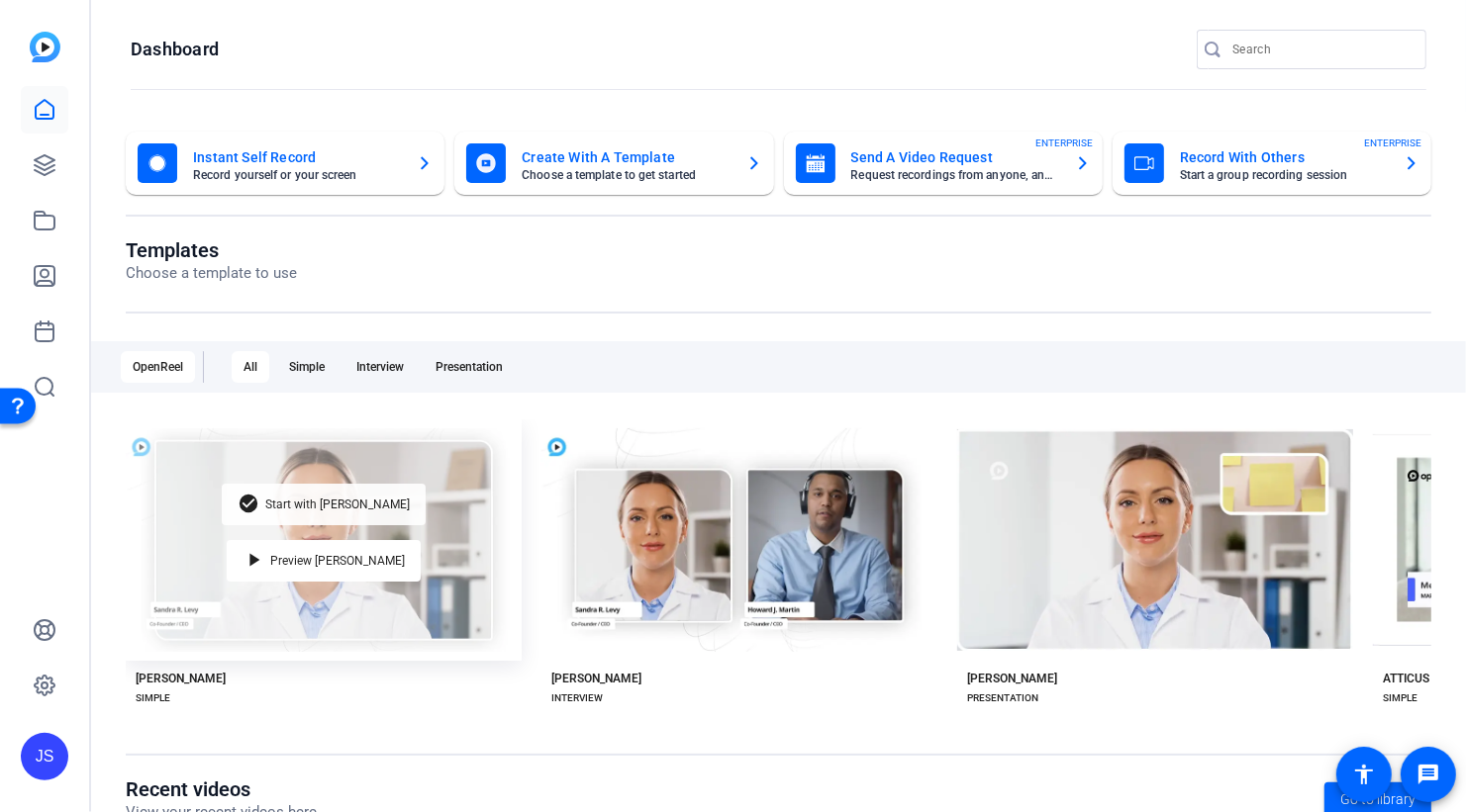
click at [314, 509] on span "Start with [PERSON_NAME]" at bounding box center [337, 505] width 145 height 12
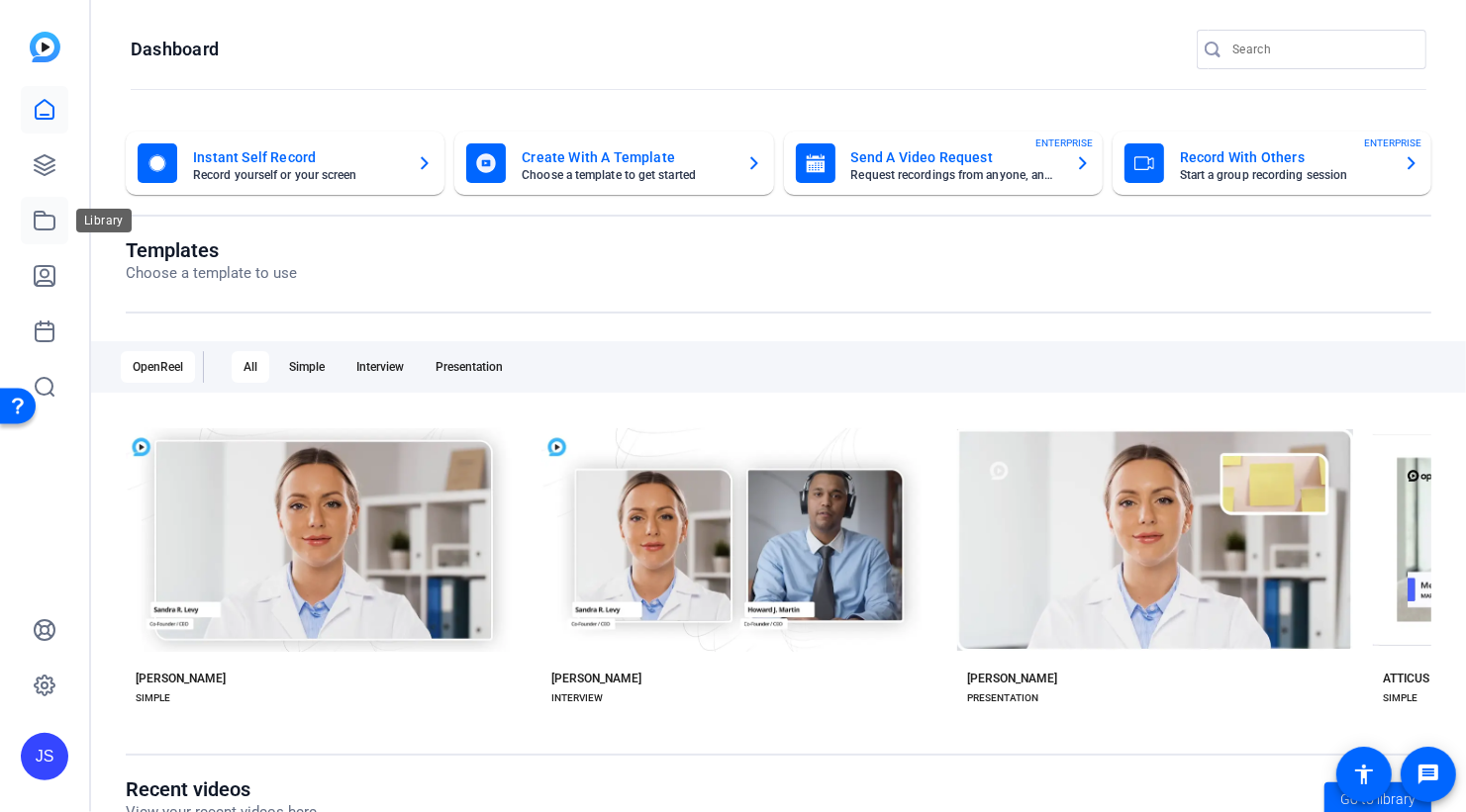
click at [49, 220] on icon at bounding box center [45, 220] width 24 height 24
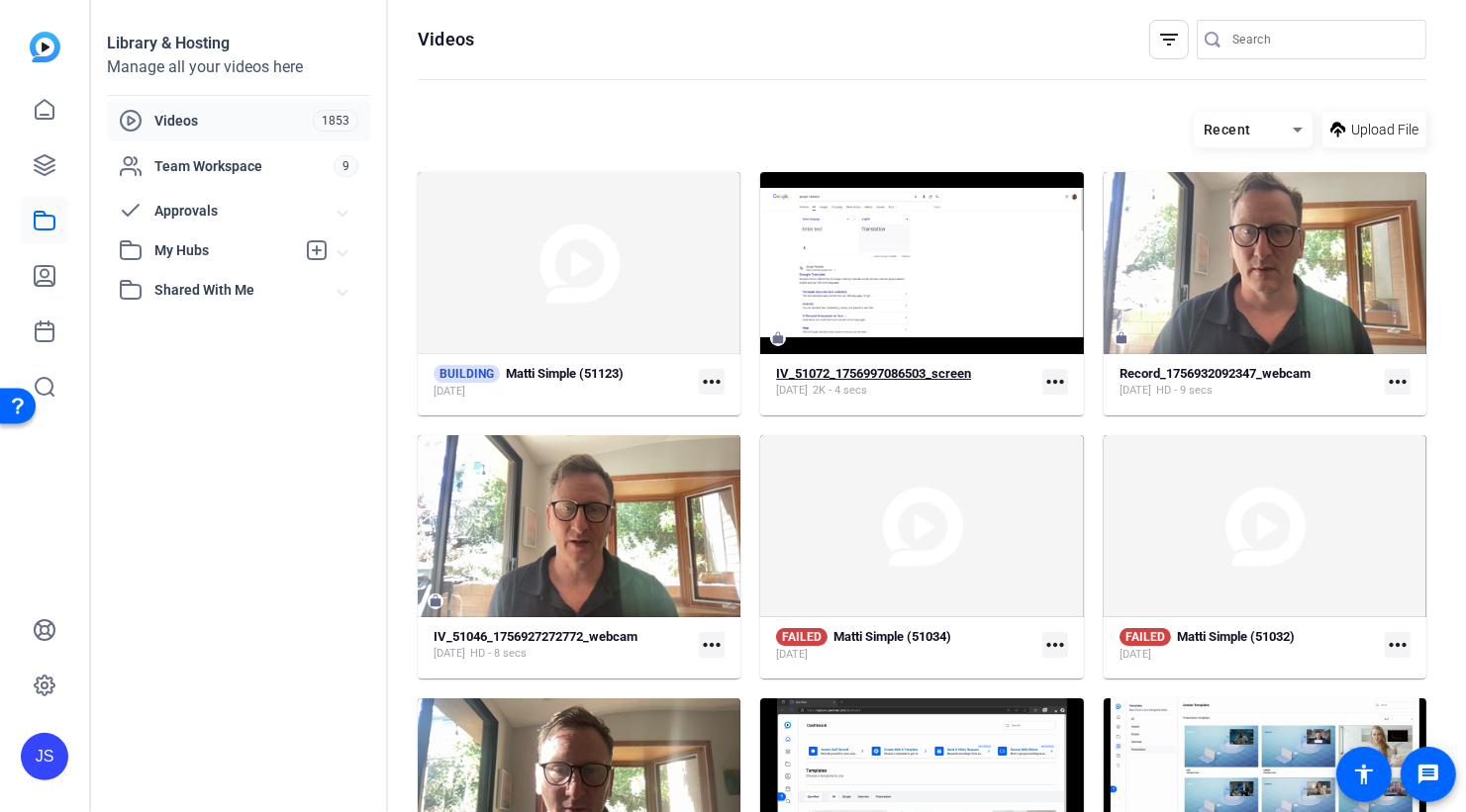
click at [854, 374] on strong "IV_51072_1756997086503_screen" at bounding box center [873, 373] width 195 height 15
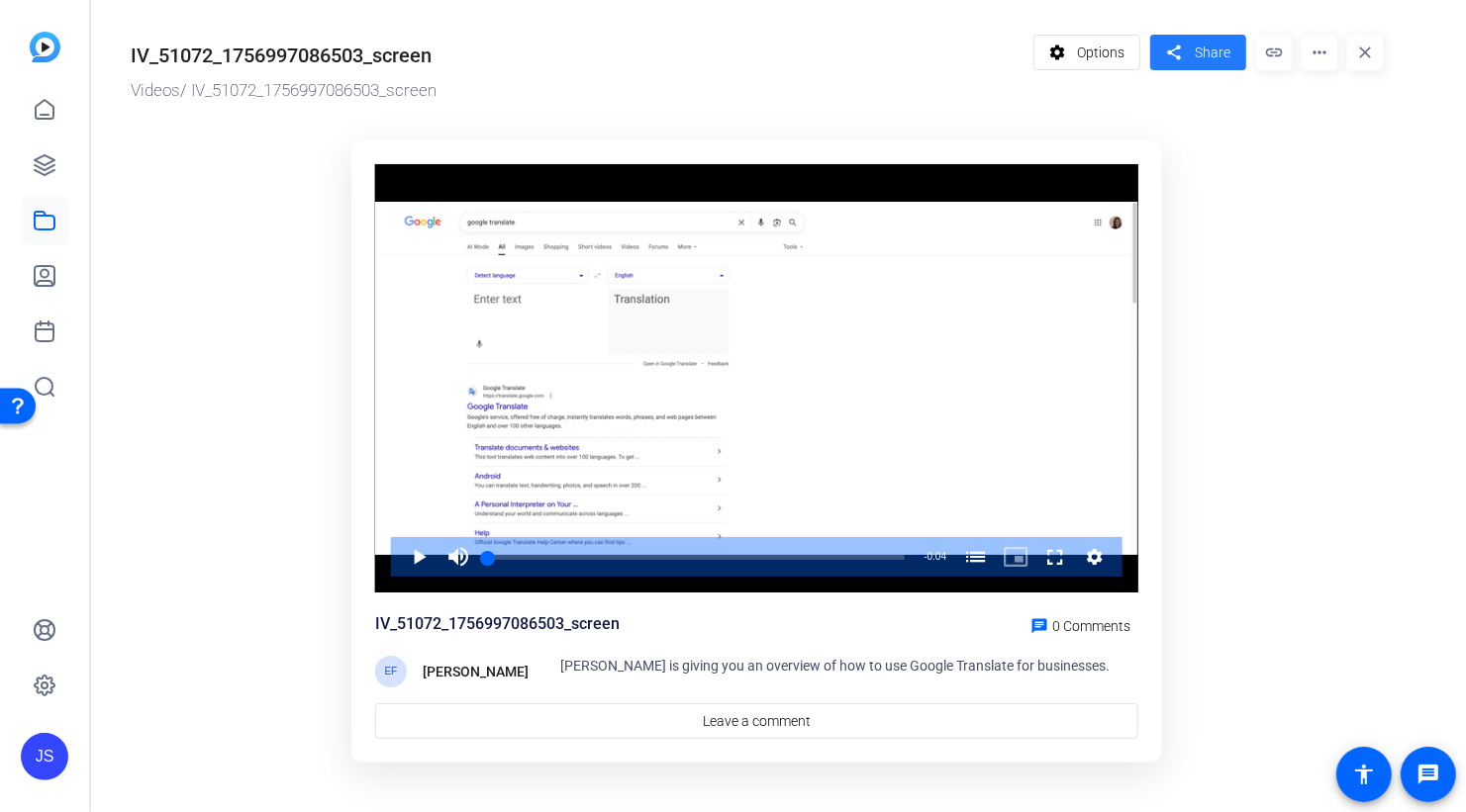
click at [1198, 49] on span "Share" at bounding box center [1213, 53] width 36 height 21
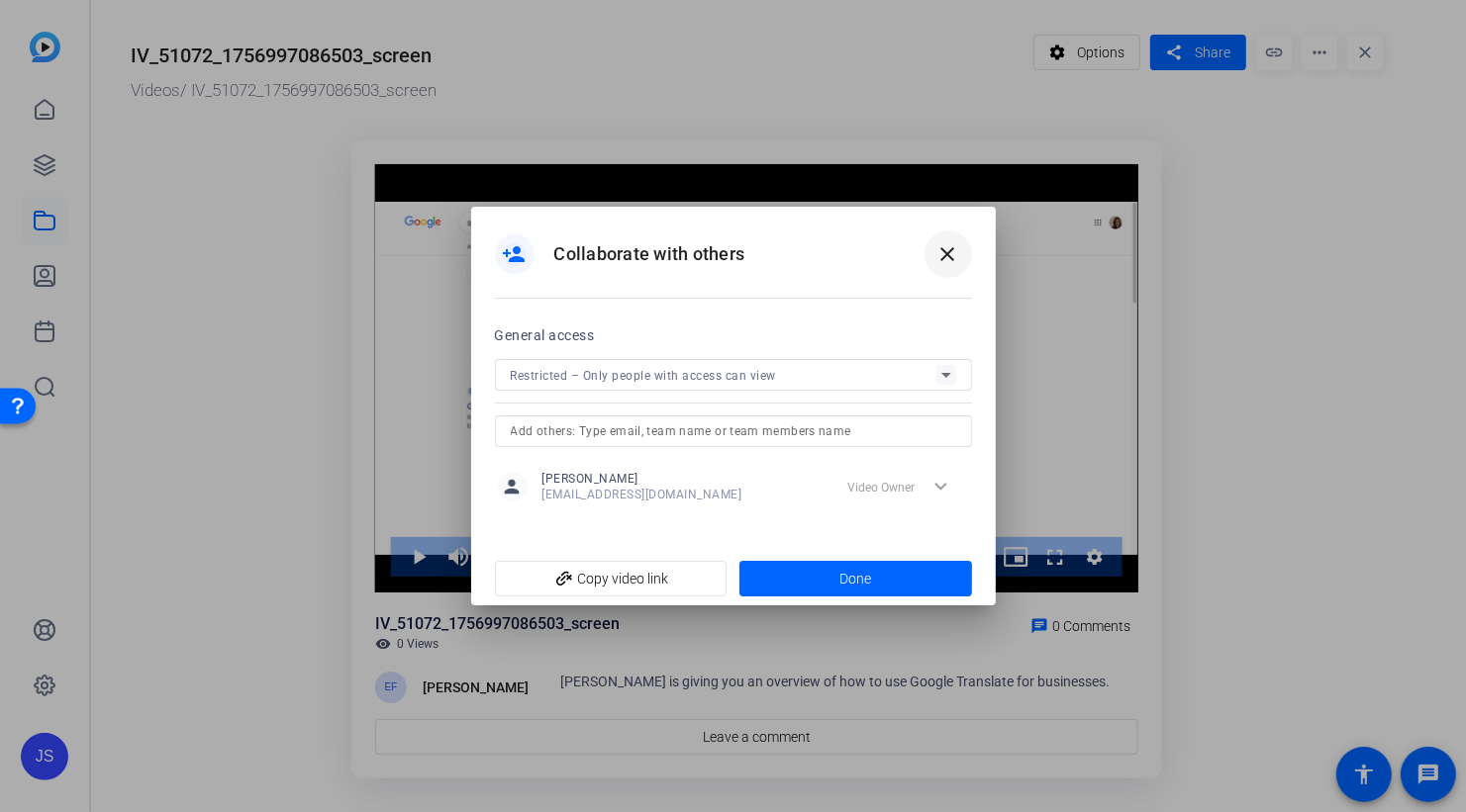
click at [958, 245] on mat-icon "close" at bounding box center [948, 254] width 24 height 24
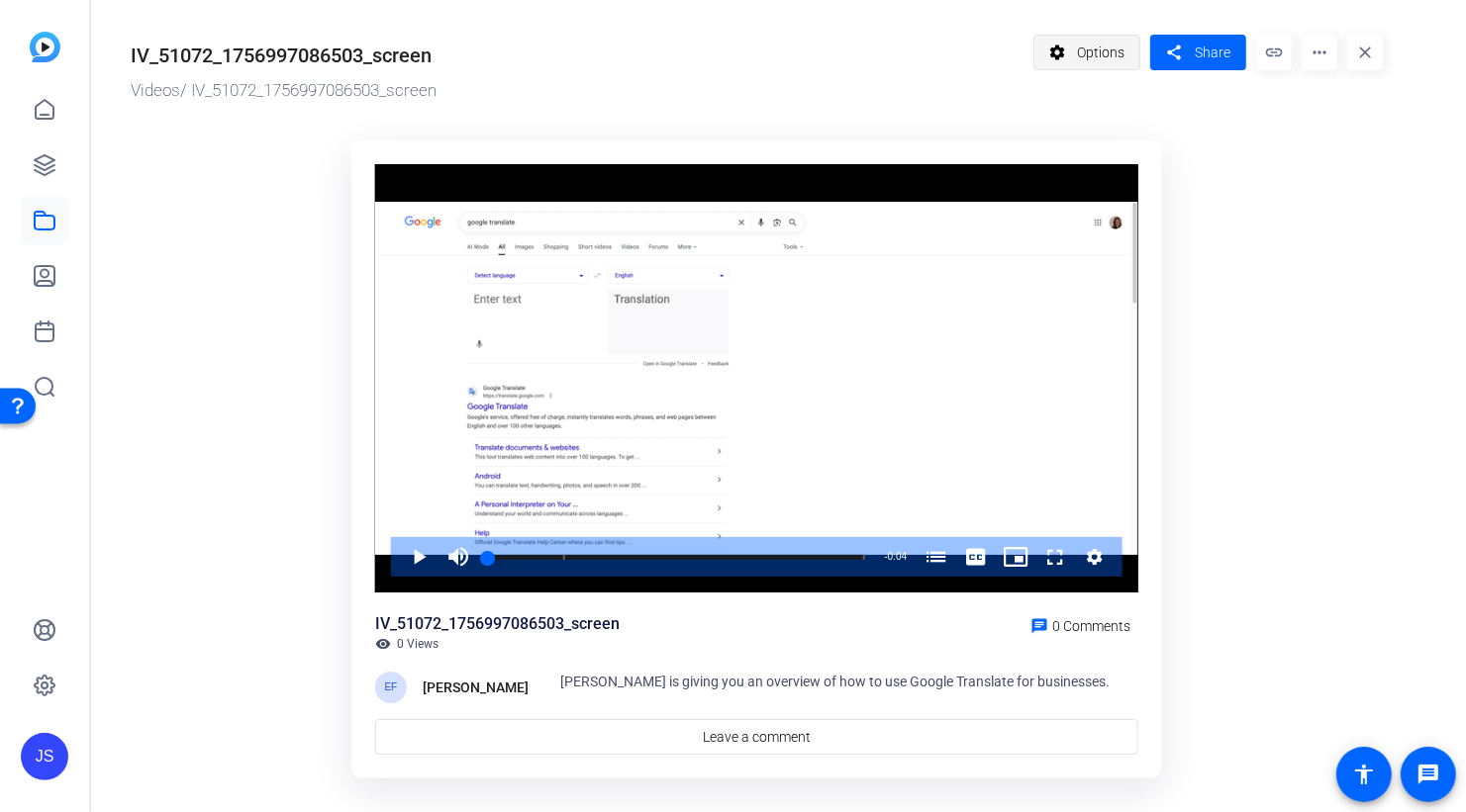
click at [1094, 47] on span "Options" at bounding box center [1101, 53] width 48 height 38
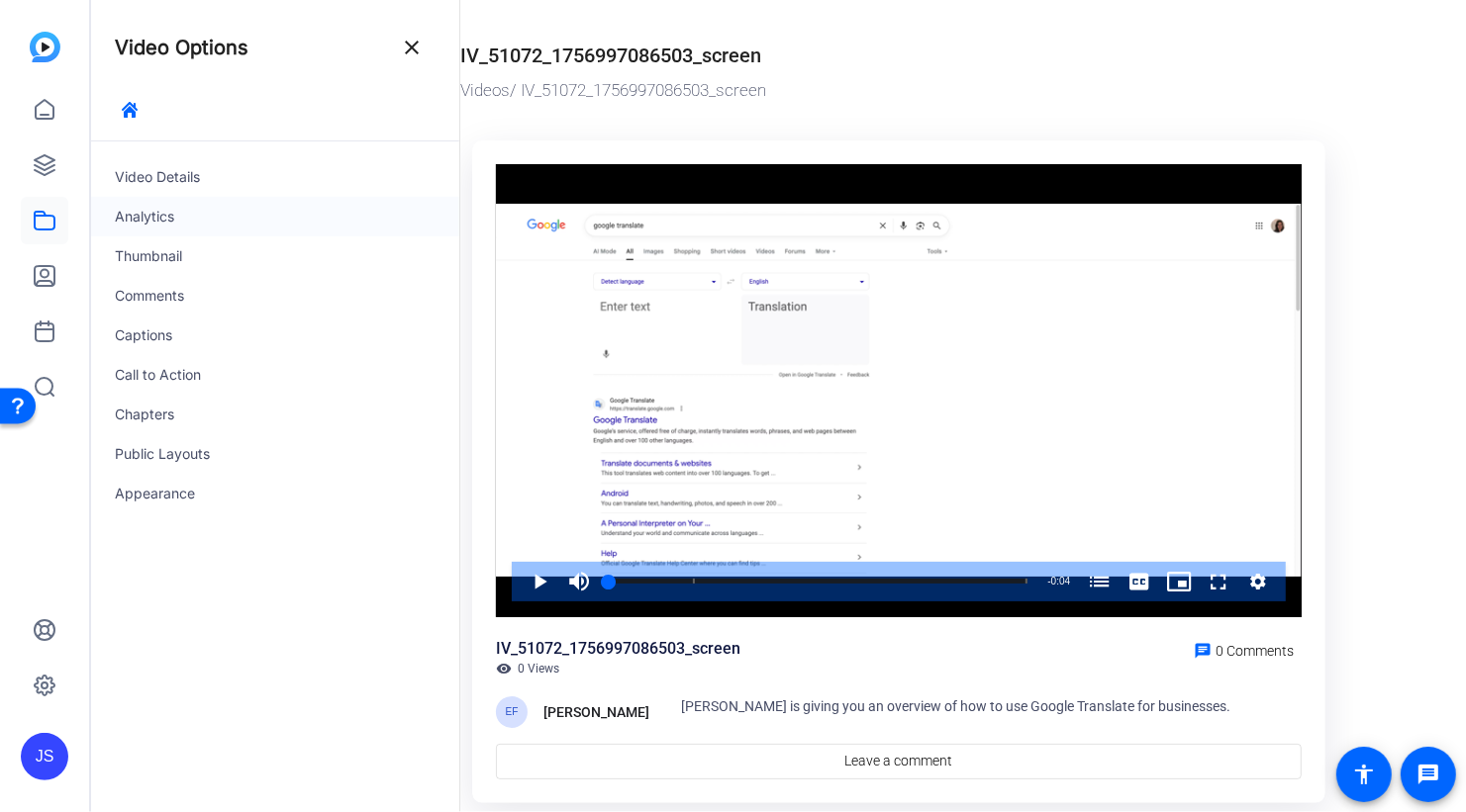
click at [159, 209] on div "Analytics" at bounding box center [274, 216] width 368 height 40
